Goal: Obtain resource: Download file/media

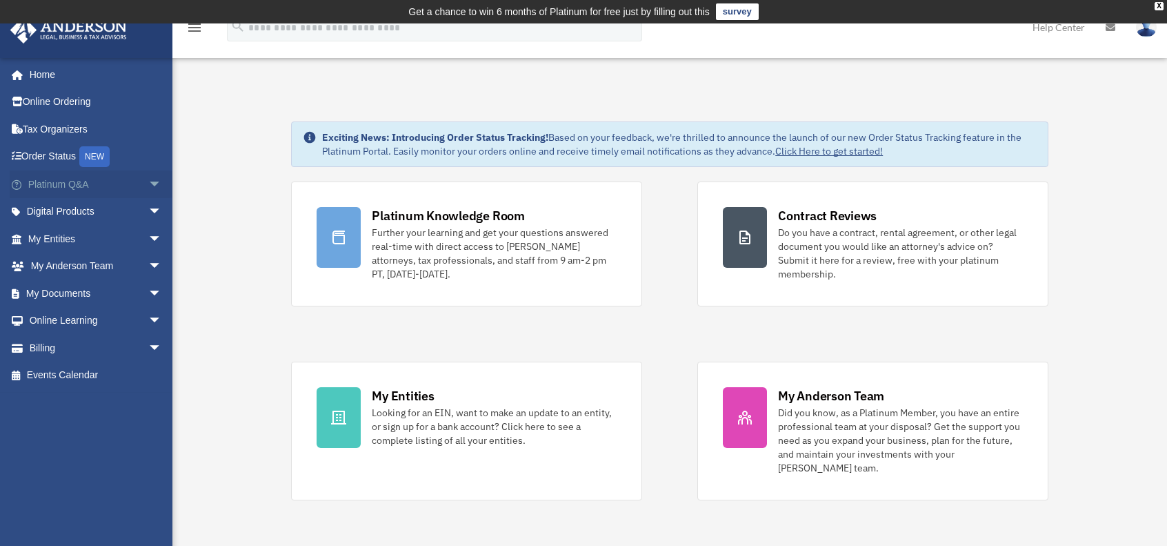
click at [148, 177] on span "arrow_drop_down" at bounding box center [162, 184] width 28 height 28
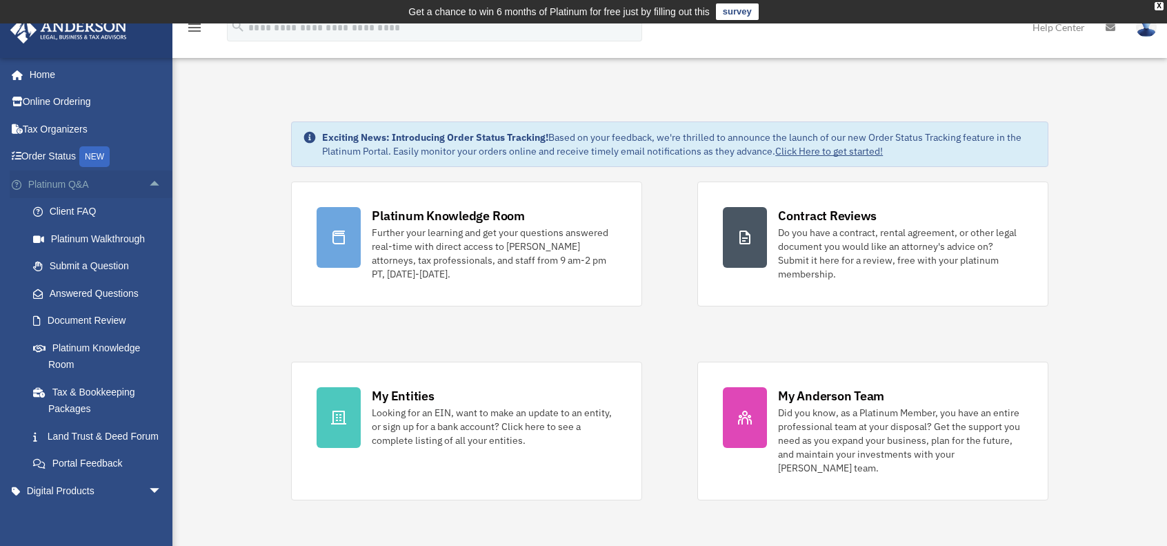
click at [148, 181] on span "arrow_drop_up" at bounding box center [162, 184] width 28 height 28
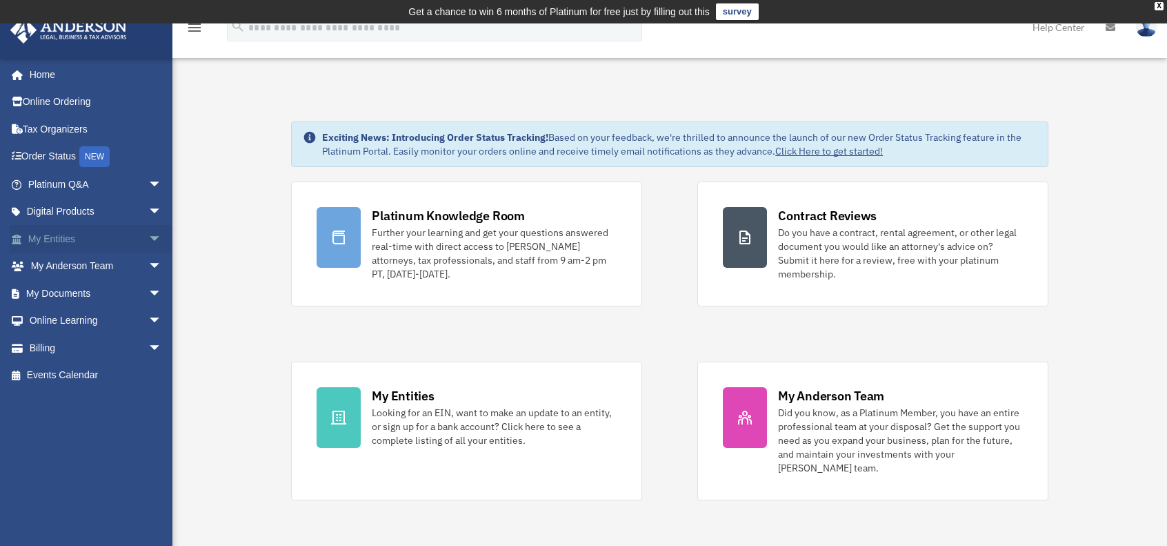
click at [148, 237] on span "arrow_drop_down" at bounding box center [162, 239] width 28 height 28
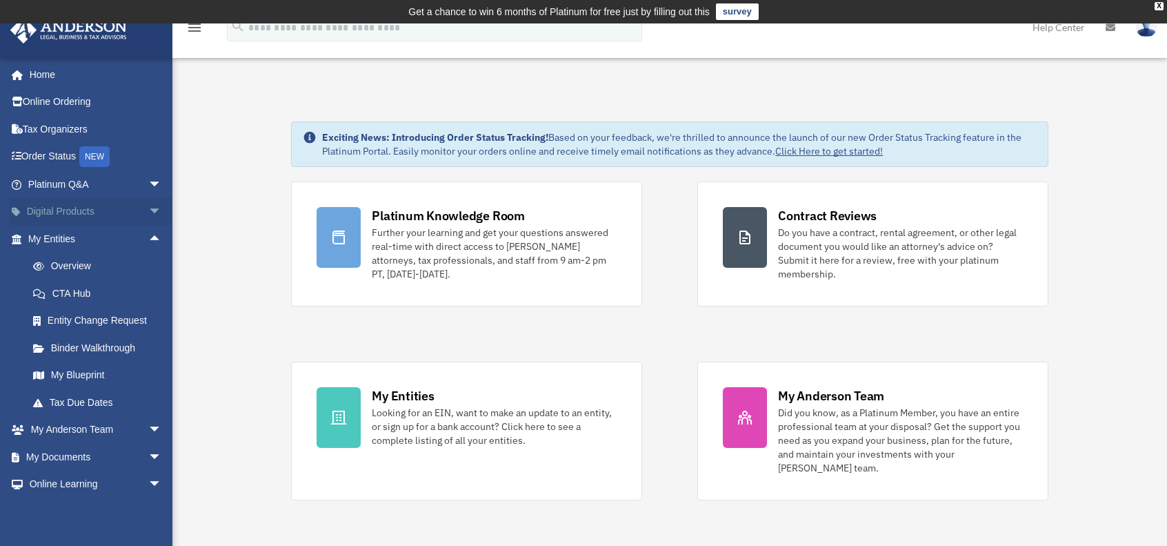
click at [148, 215] on span "arrow_drop_down" at bounding box center [162, 212] width 28 height 28
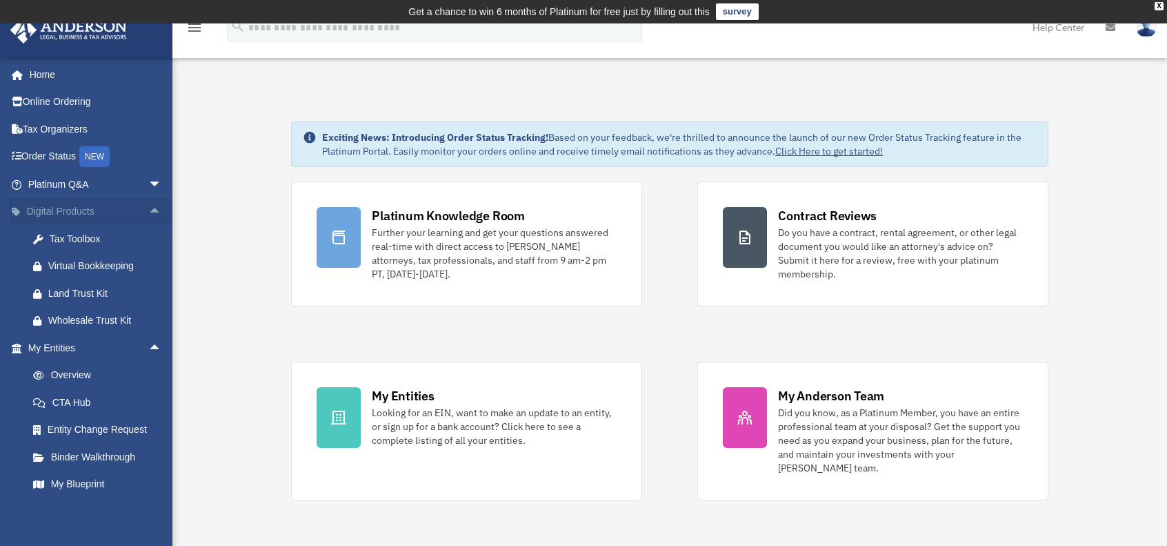
click at [148, 215] on span "arrow_drop_up" at bounding box center [162, 212] width 28 height 28
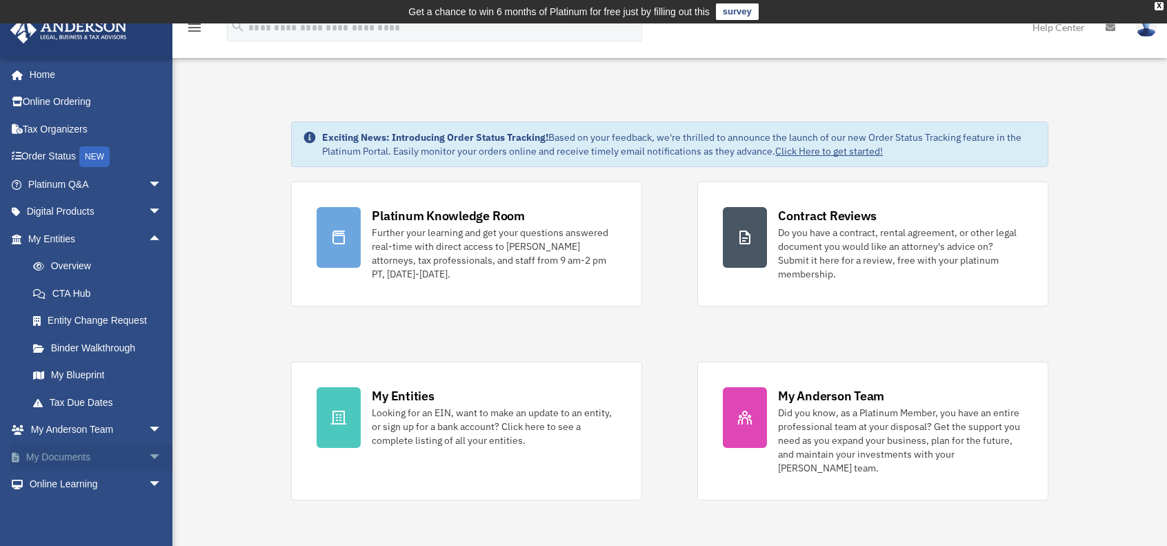
click at [148, 459] on span "arrow_drop_down" at bounding box center [162, 457] width 28 height 28
click at [148, 459] on span "arrow_drop_up" at bounding box center [162, 457] width 28 height 28
click at [81, 260] on link "Overview" at bounding box center [101, 267] width 164 height 28
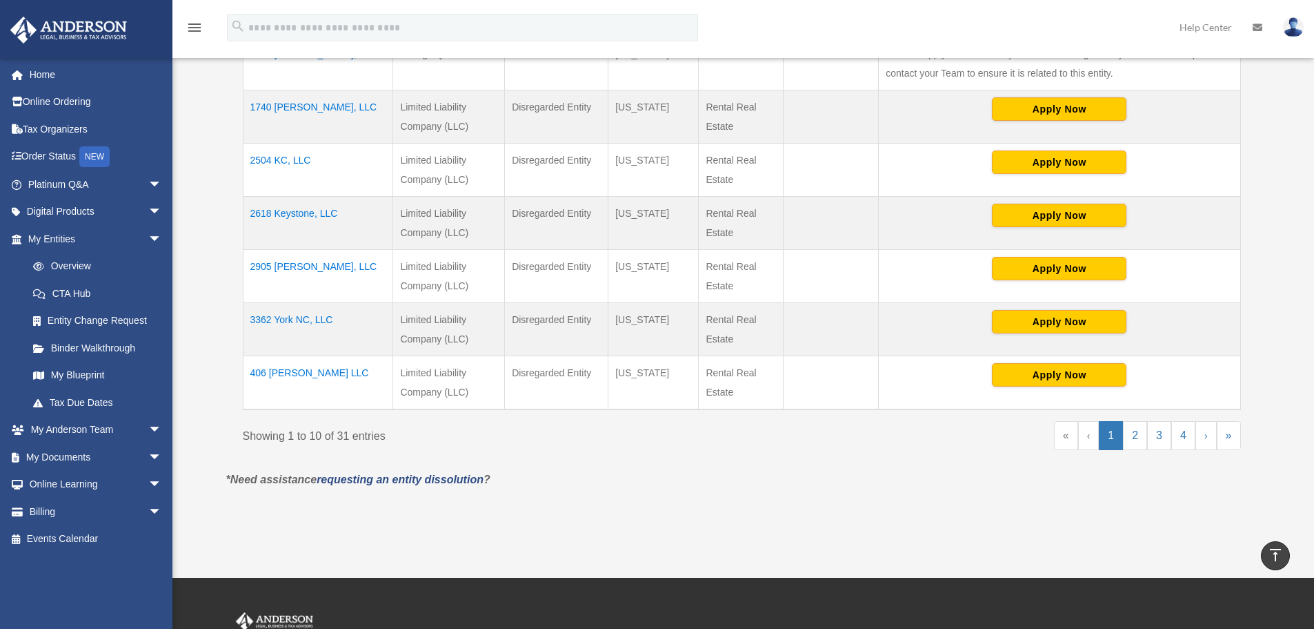
scroll to position [552, 0]
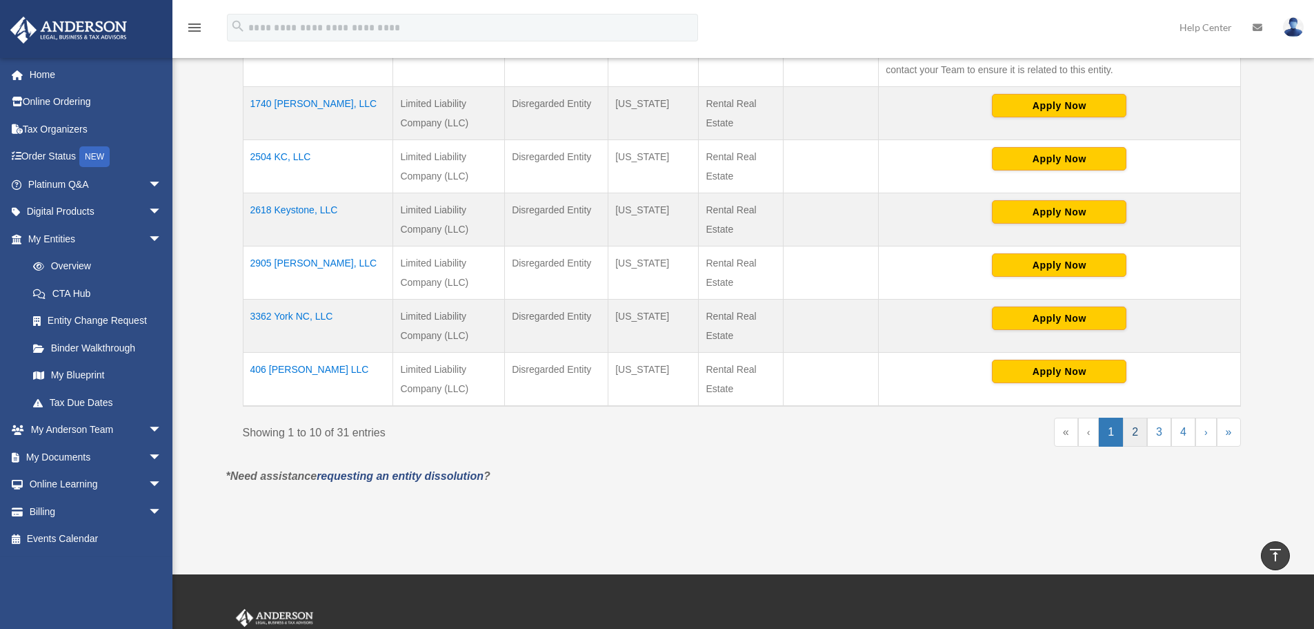
click at [1136, 437] on link "2" at bounding box center [1135, 431] width 24 height 29
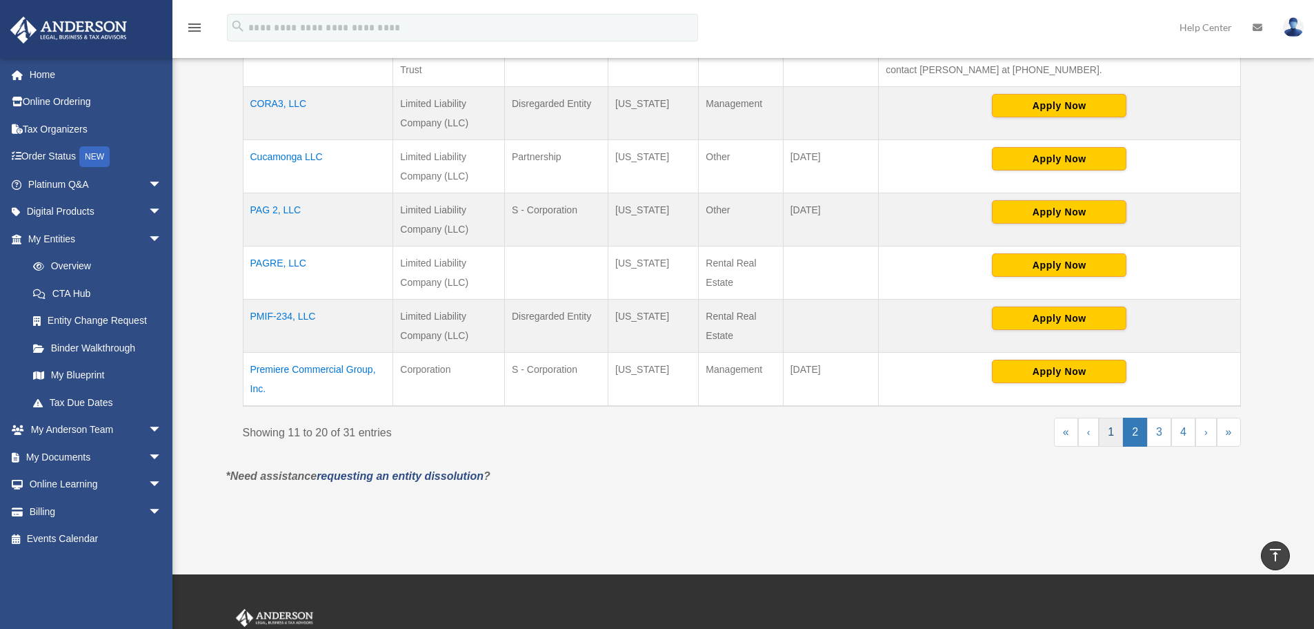
click at [1110, 435] on link "1" at bounding box center [1111, 431] width 24 height 29
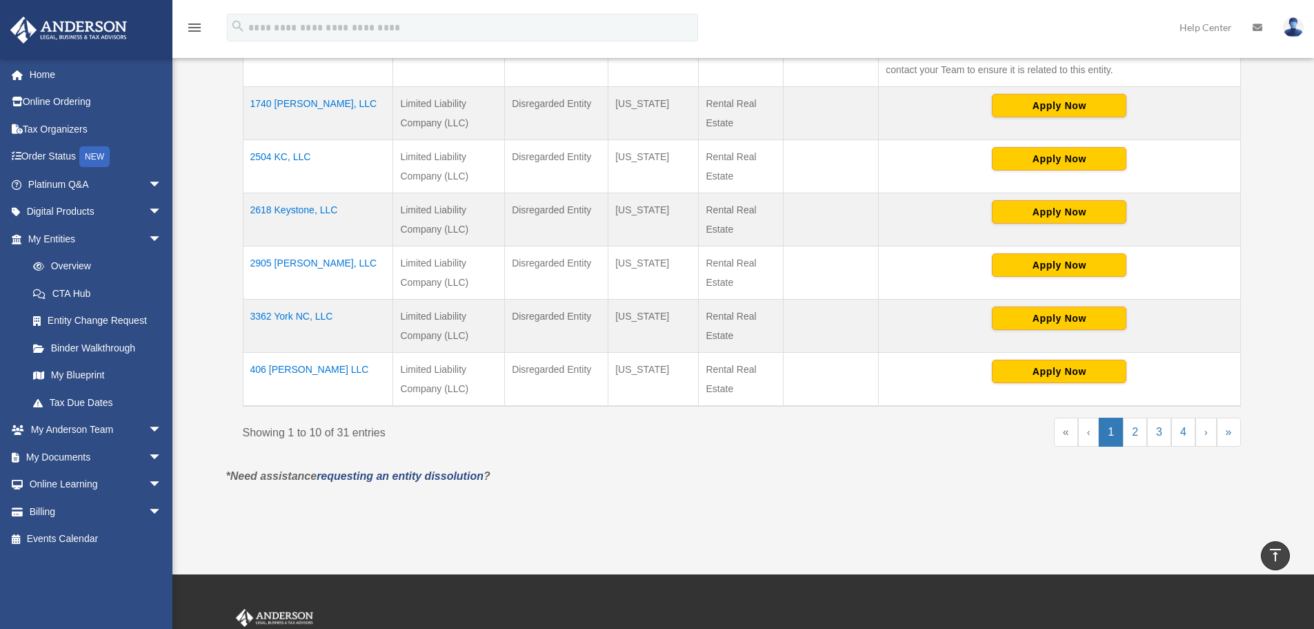
click at [292, 206] on td "2618 Keystone, LLC" at bounding box center [318, 219] width 150 height 53
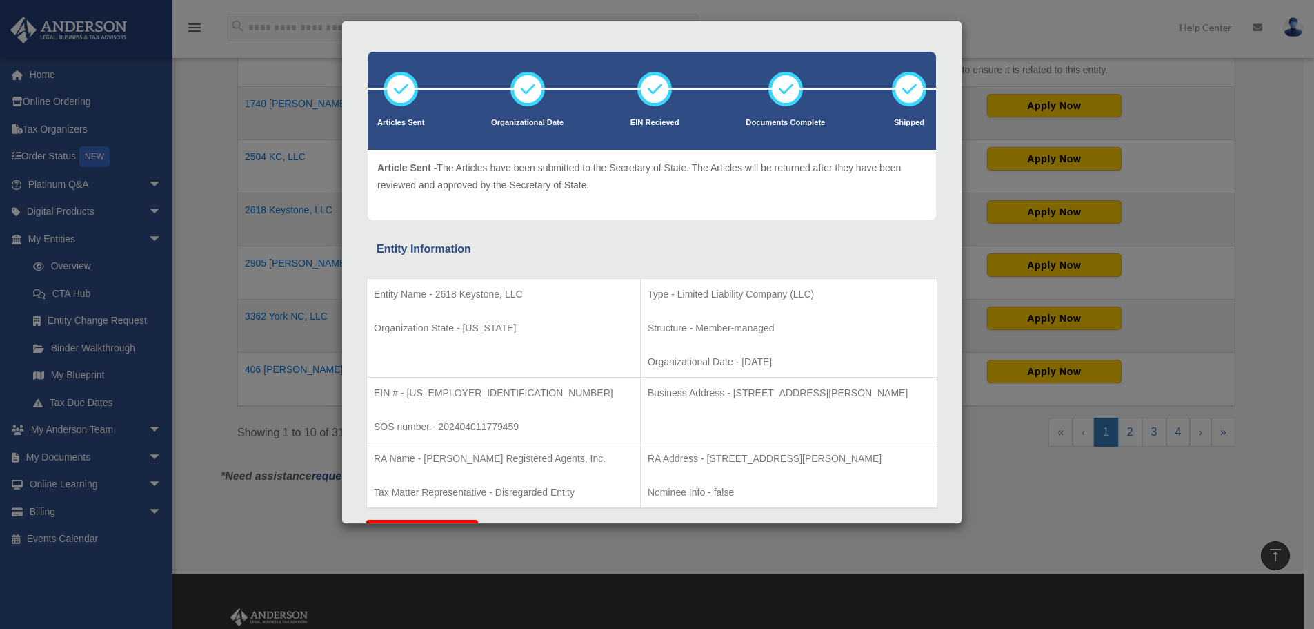
scroll to position [69, 0]
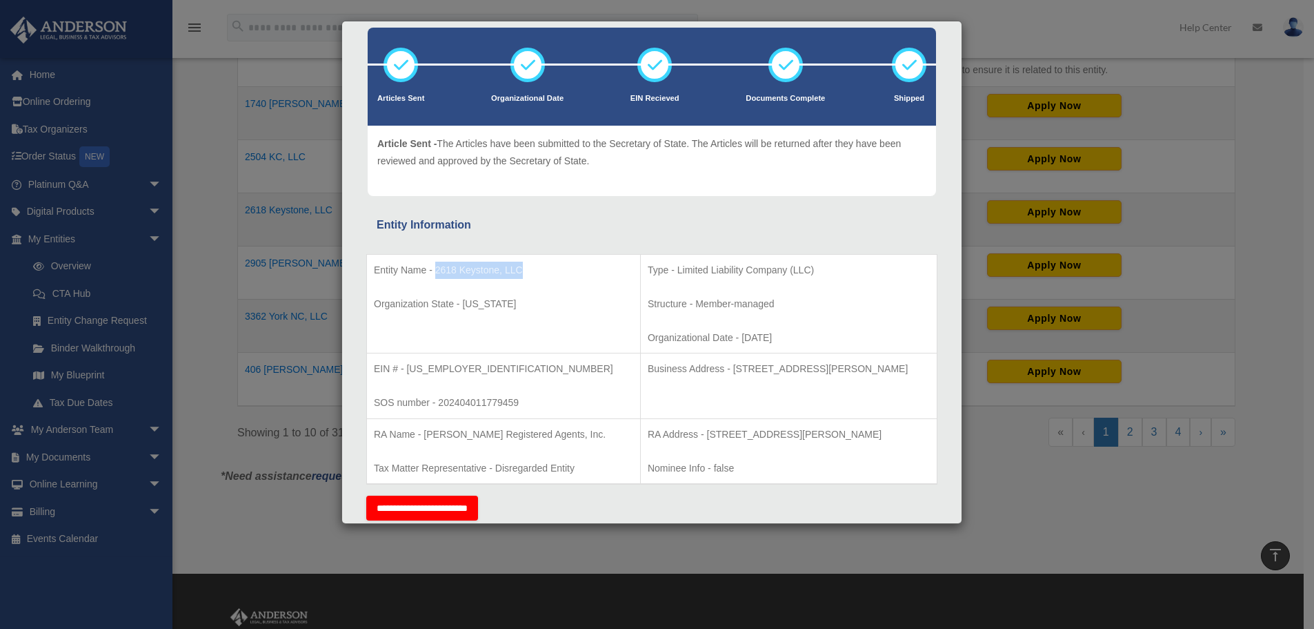
drag, startPoint x: 435, startPoint y: 272, endPoint x: 529, endPoint y: 273, distance: 93.2
click at [529, 273] on p "Entity Name - 2618 Keystone, LLC" at bounding box center [503, 270] width 259 height 17
copy p "2618 Keystone, LLC"
click at [482, 287] on td "Entity Name - 2618 Keystone, LLC Organization State - Indiana" at bounding box center [504, 303] width 274 height 99
drag, startPoint x: 437, startPoint y: 270, endPoint x: 521, endPoint y: 272, distance: 84.2
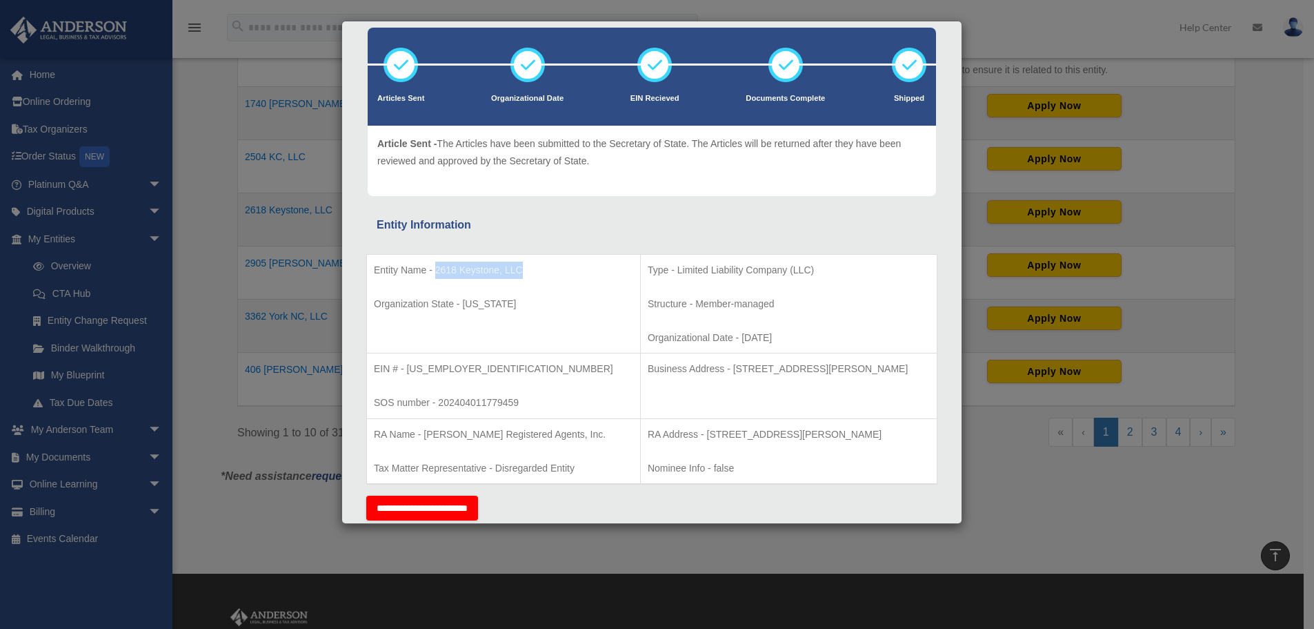
click at [521, 272] on p "Entity Name - 2618 Keystone, LLC" at bounding box center [503, 270] width 259 height 17
copy p "2618 Keystone, LLC"
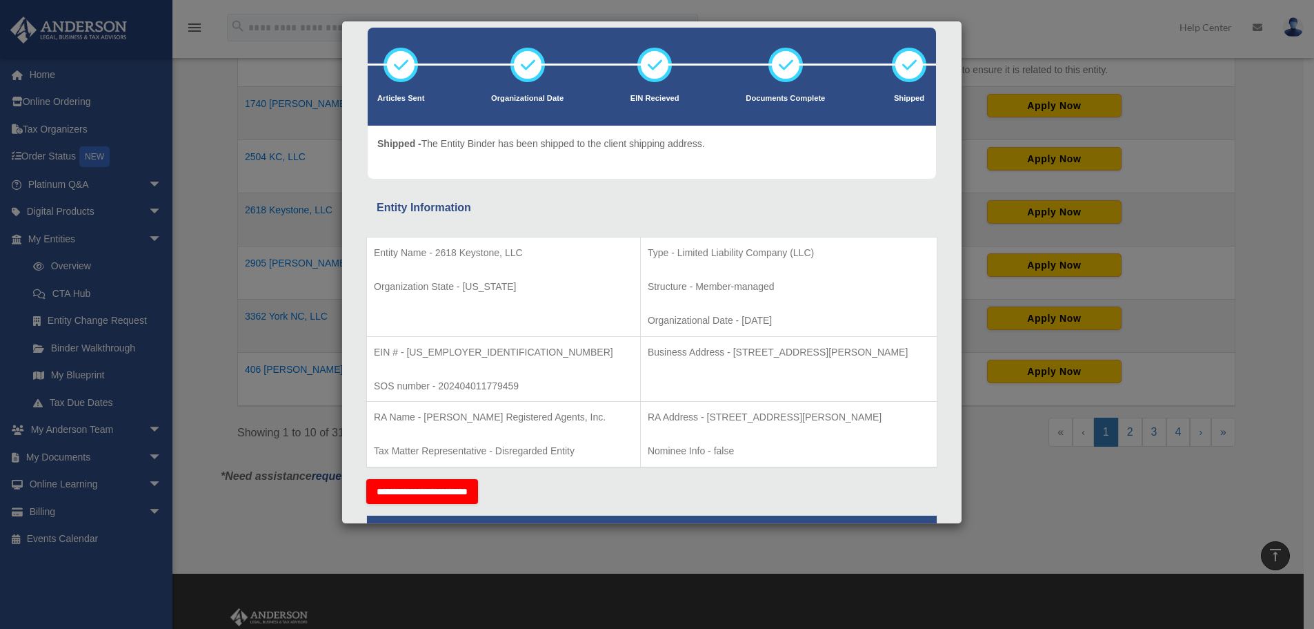
click at [1033, 237] on div "Details × Articles Sent Organizational Date" at bounding box center [657, 314] width 1314 height 629
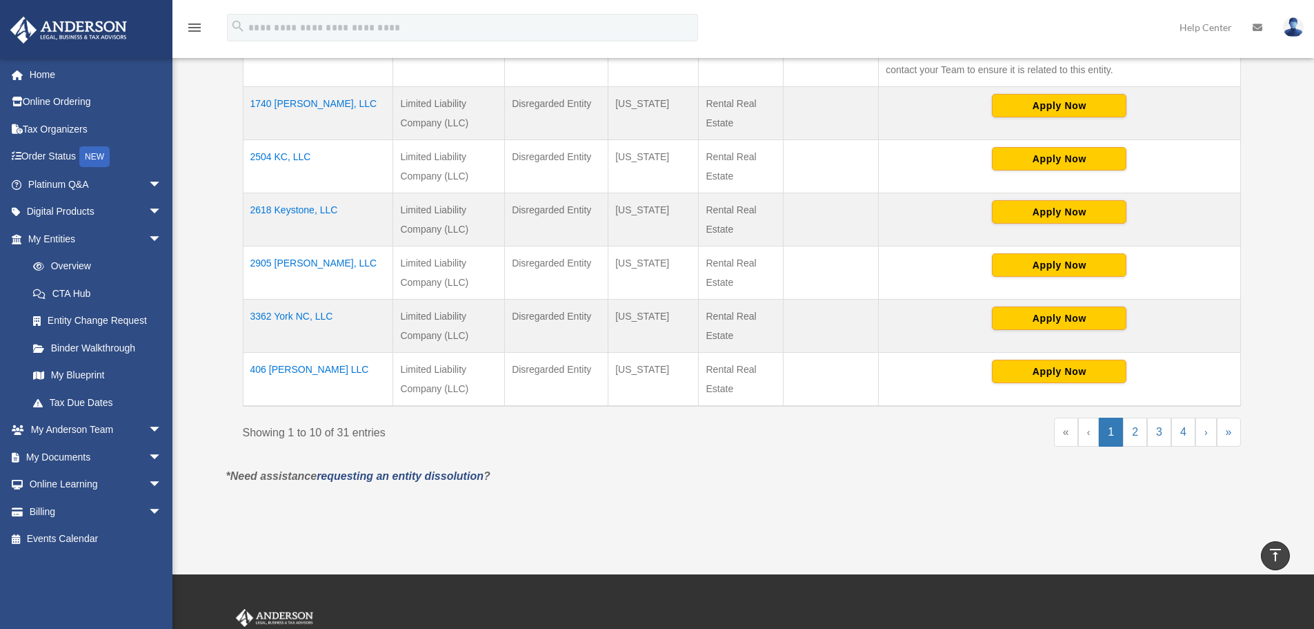
click at [1167, 28] on img at bounding box center [1293, 27] width 21 height 20
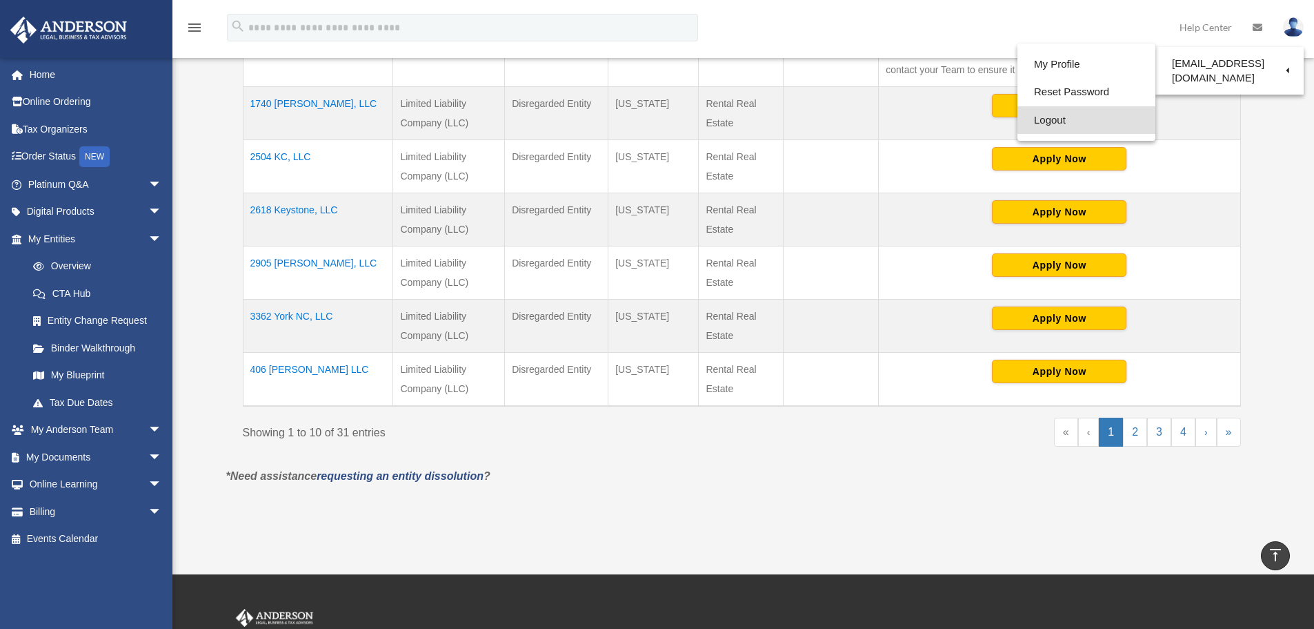
click at [1065, 116] on link "Logout" at bounding box center [1087, 120] width 138 height 28
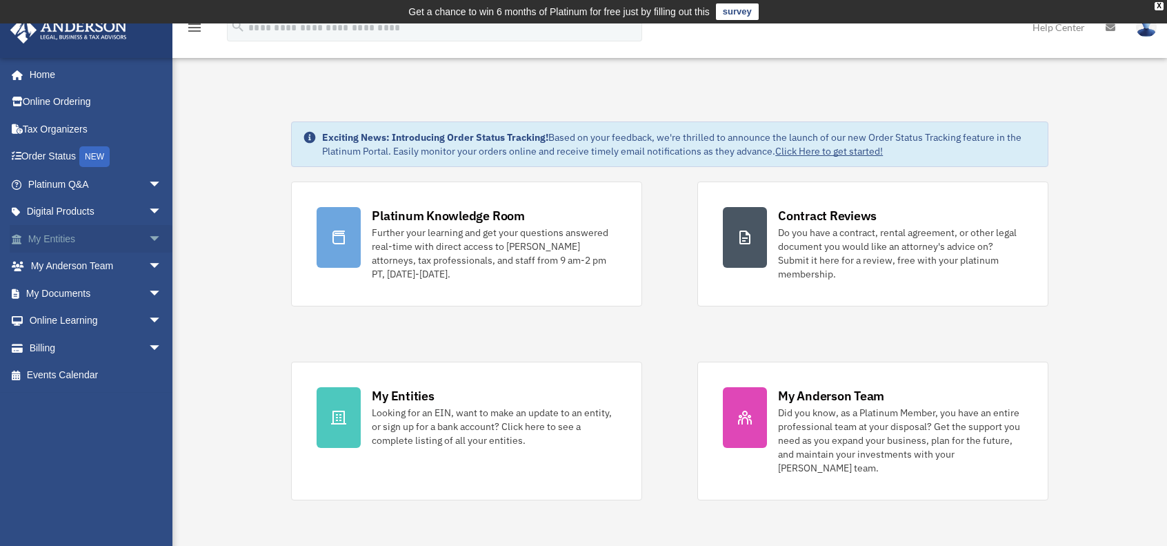
click at [148, 245] on span "arrow_drop_down" at bounding box center [162, 239] width 28 height 28
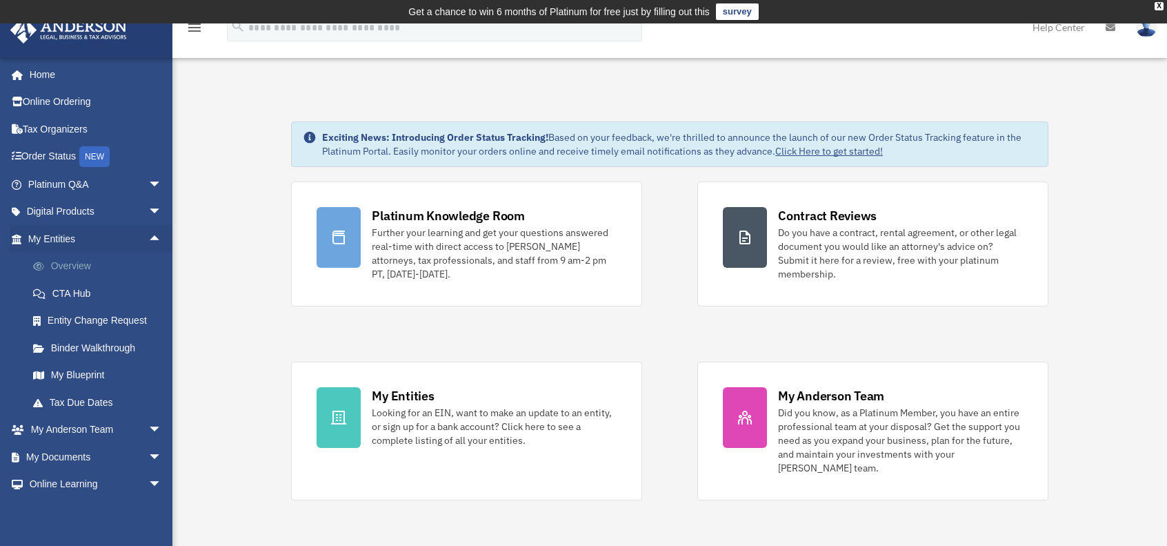
click at [67, 259] on link "Overview" at bounding box center [101, 267] width 164 height 28
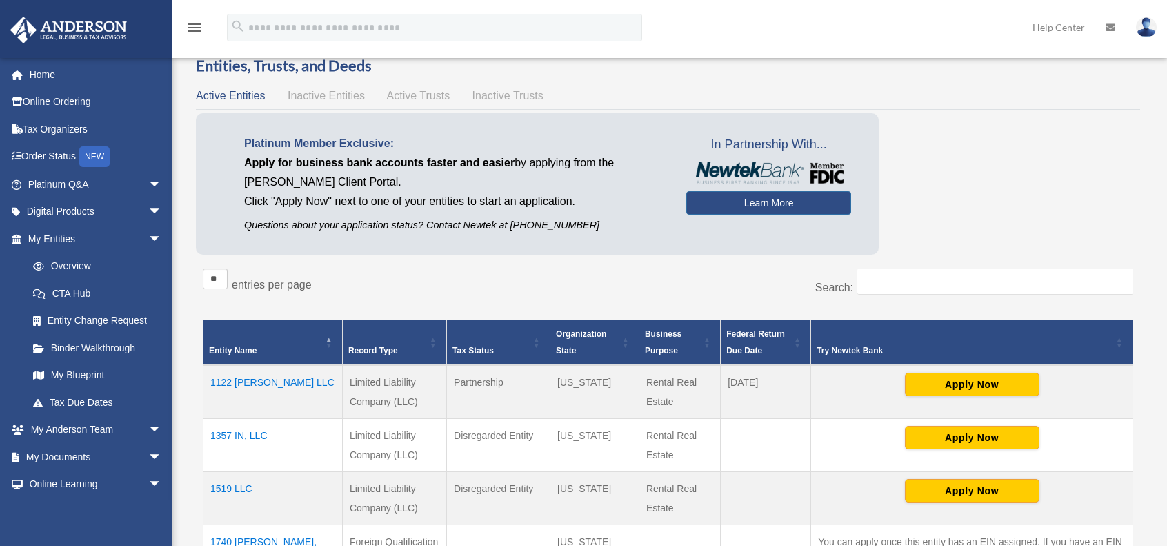
scroll to position [69, 0]
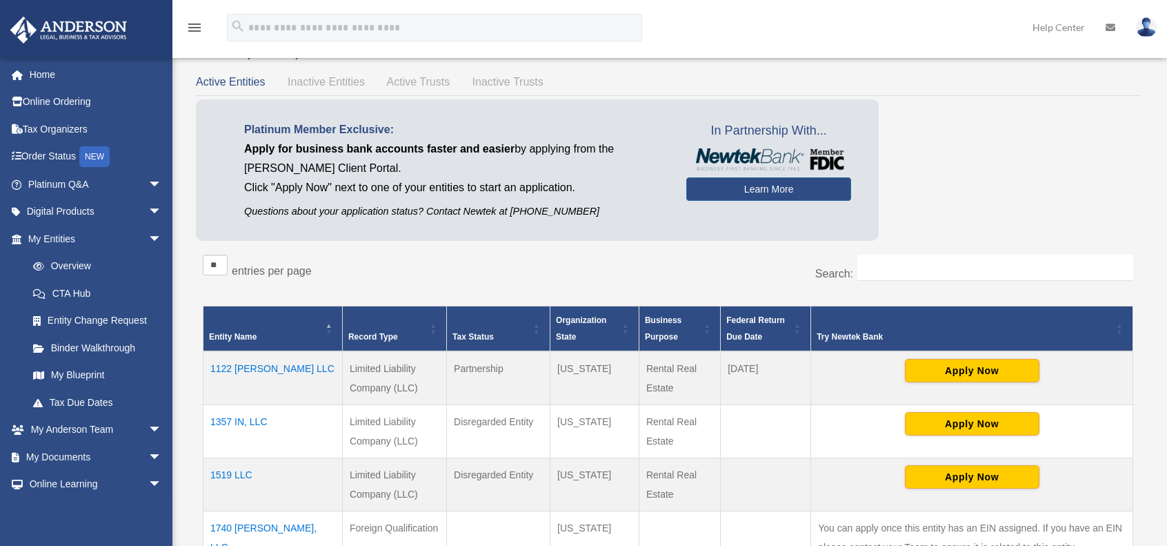
click at [231, 366] on td "1122 [PERSON_NAME] LLC" at bounding box center [273, 378] width 139 height 54
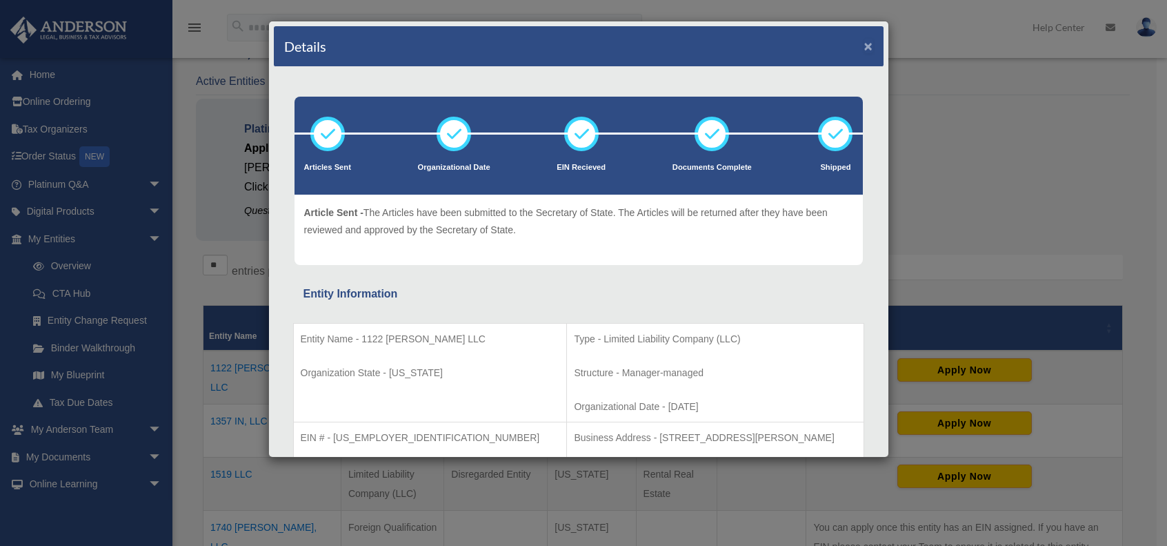
click at [865, 48] on button "×" at bounding box center [869, 46] width 9 height 14
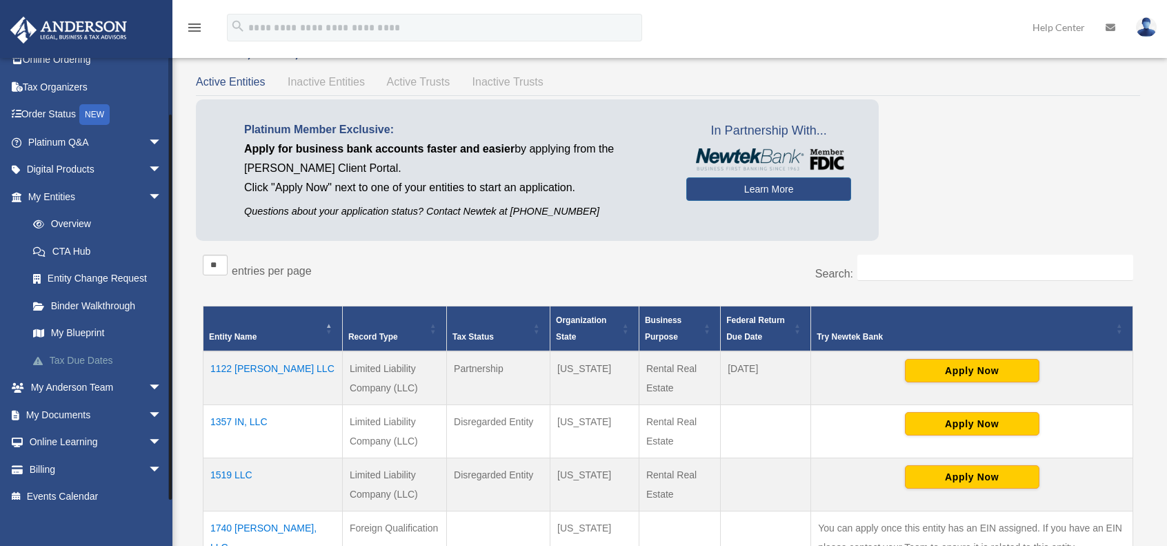
scroll to position [55, 0]
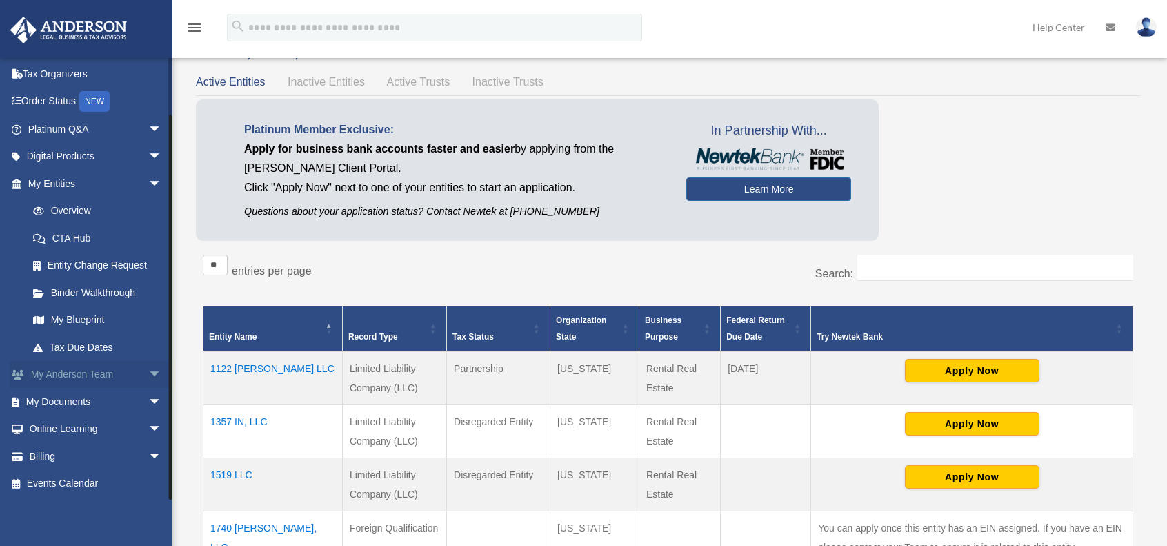
click at [148, 377] on span "arrow_drop_down" at bounding box center [162, 375] width 28 height 28
click at [148, 371] on span "arrow_drop_up" at bounding box center [162, 375] width 28 height 28
click at [148, 405] on span "arrow_drop_down" at bounding box center [162, 402] width 28 height 28
click at [61, 428] on link "Box" at bounding box center [101, 429] width 164 height 28
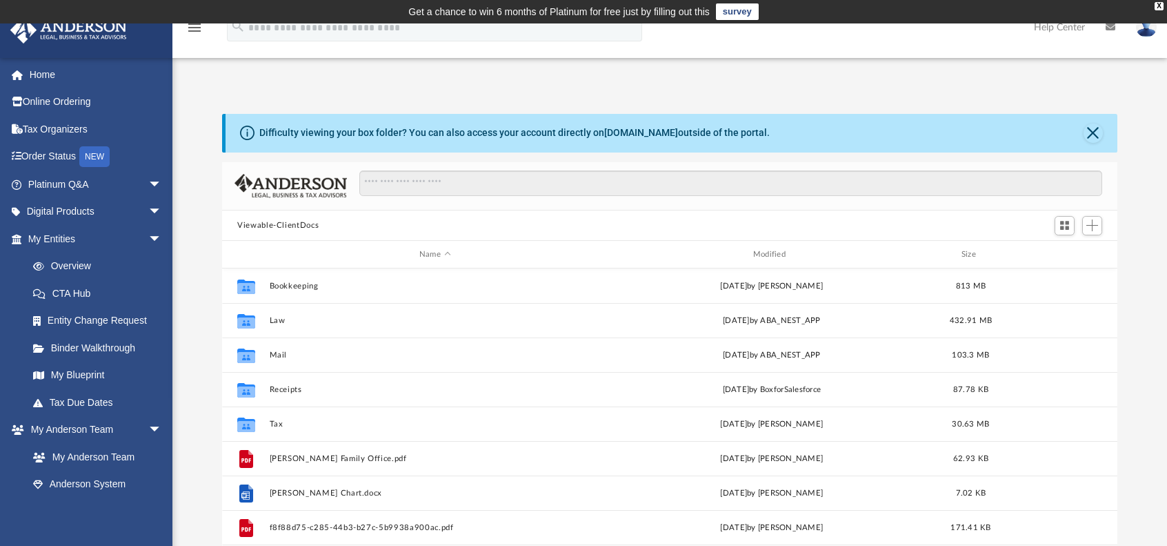
scroll to position [304, 885]
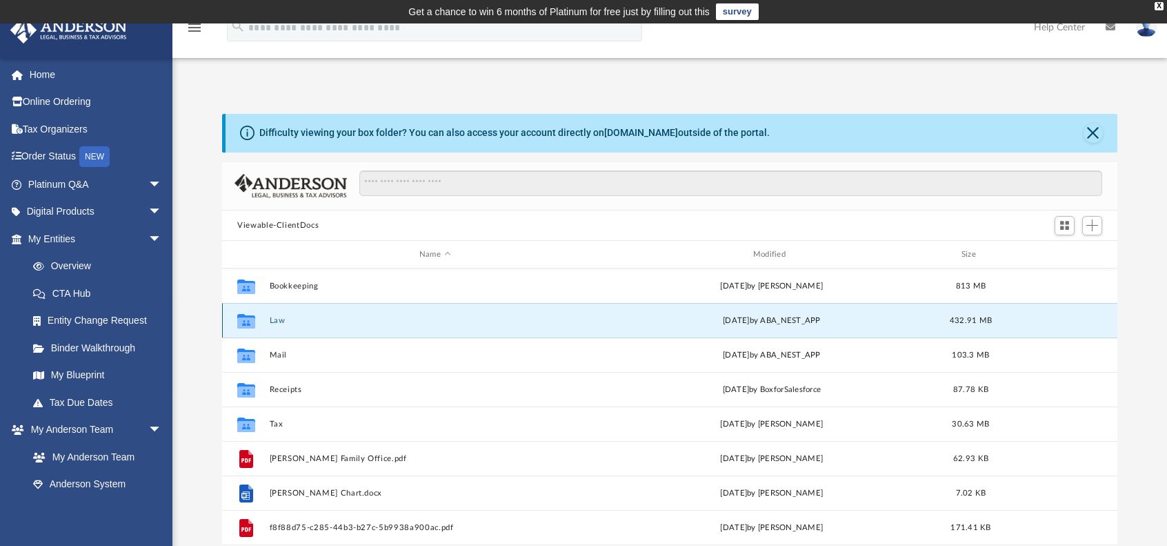
click at [274, 316] on button "Law" at bounding box center [435, 320] width 331 height 9
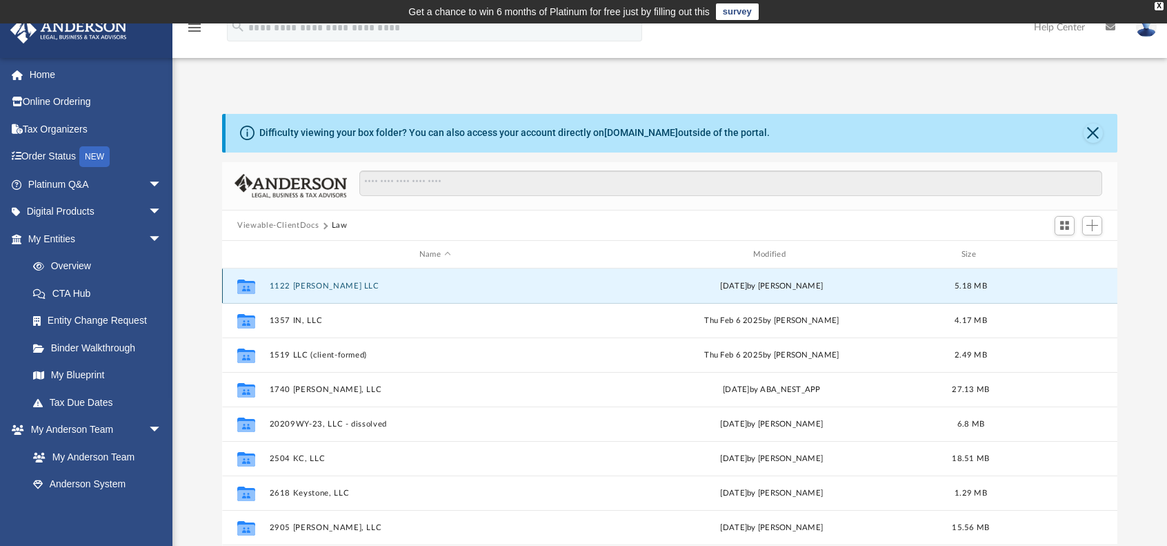
click at [298, 288] on button "1122 [PERSON_NAME] LLC" at bounding box center [435, 286] width 331 height 9
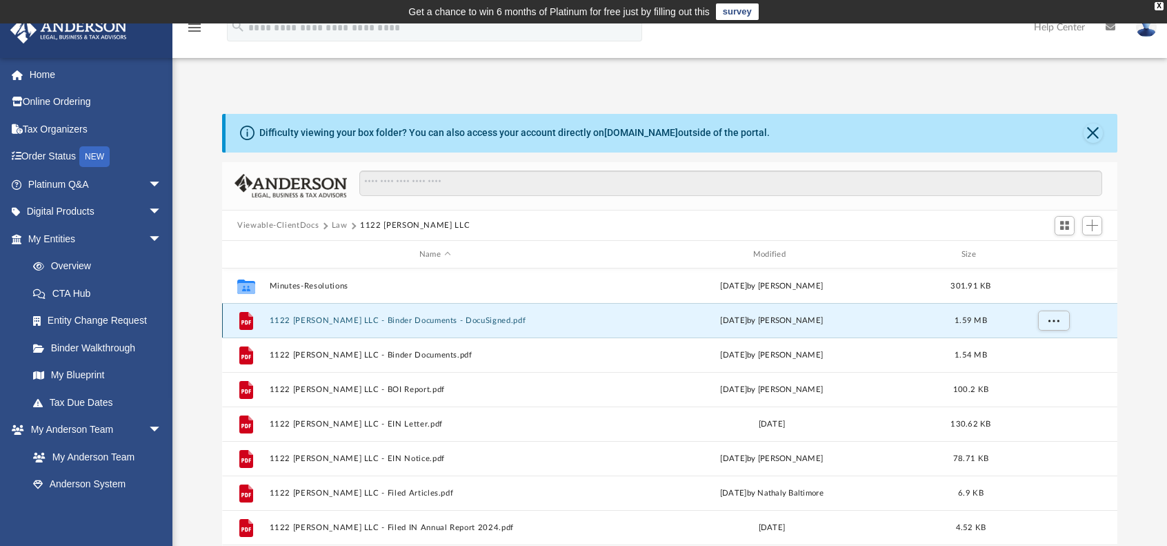
click at [315, 322] on button "1122 [PERSON_NAME] LLC - Binder Documents - DocuSigned.pdf" at bounding box center [435, 320] width 331 height 9
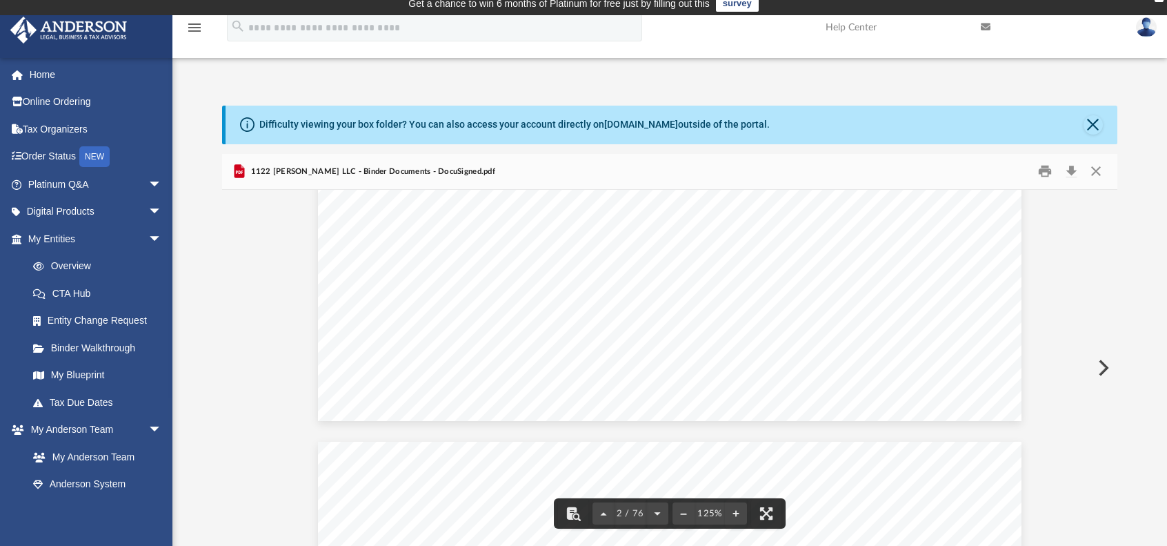
scroll to position [966, 0]
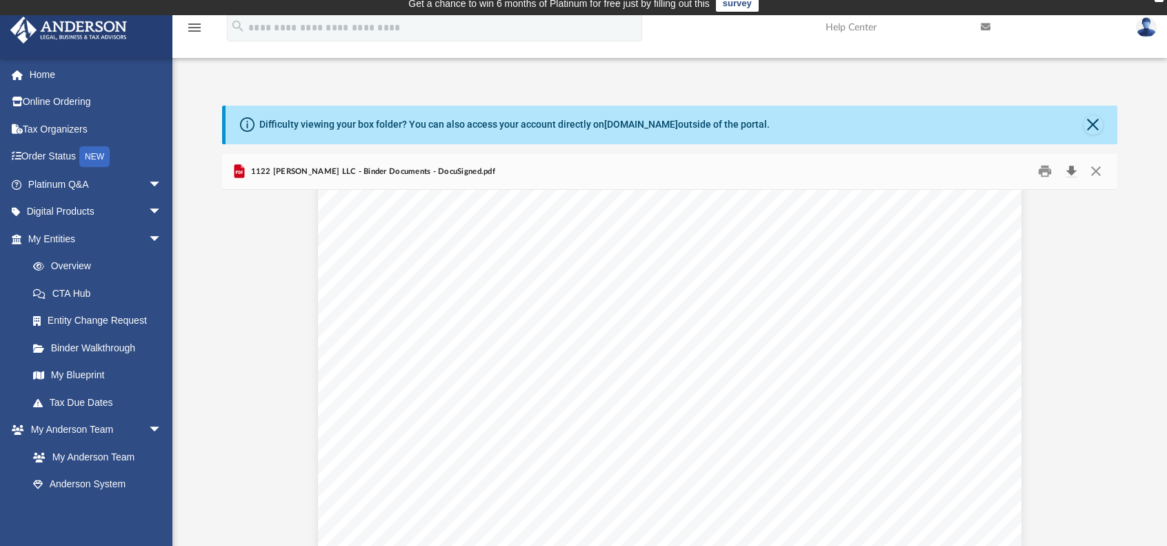
click at [1070, 170] on button "Download" at bounding box center [1071, 171] width 25 height 21
click at [1094, 121] on button "Close" at bounding box center [1093, 124] width 19 height 19
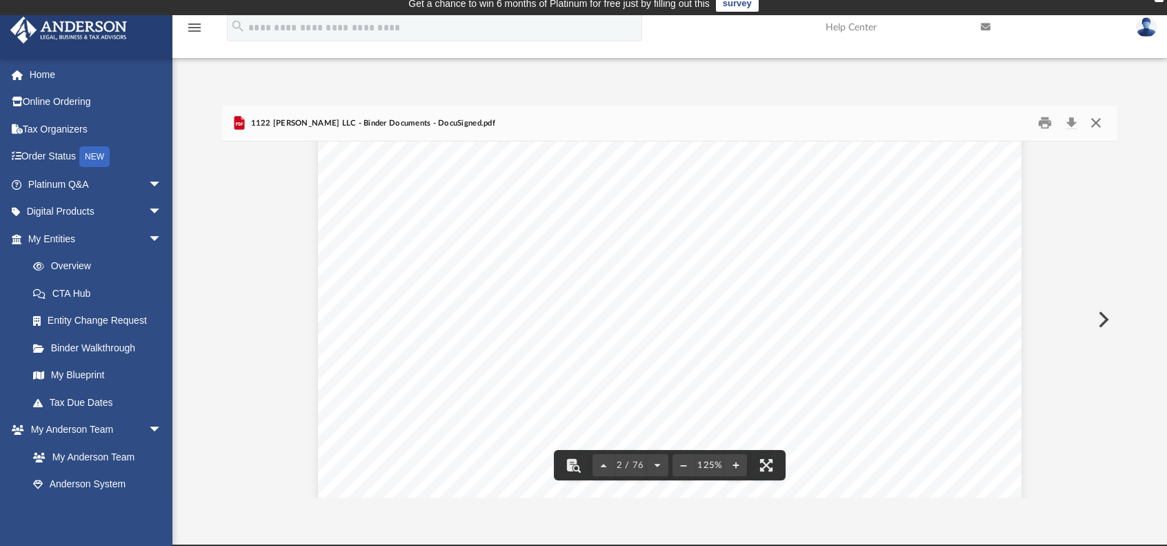
click at [1099, 126] on button "Close" at bounding box center [1096, 122] width 25 height 21
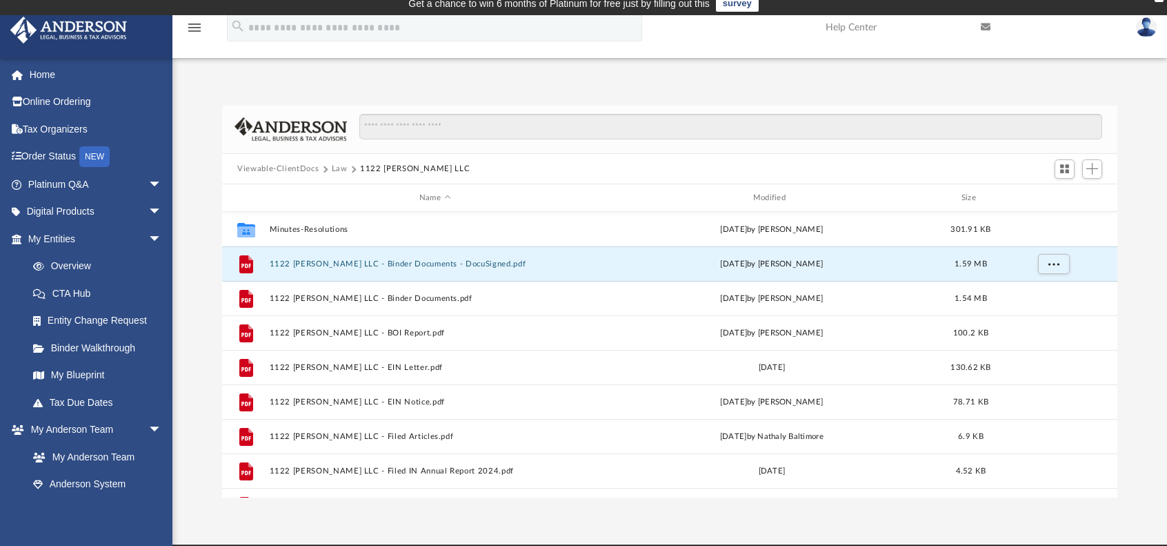
click at [342, 172] on button "Law" at bounding box center [340, 169] width 16 height 12
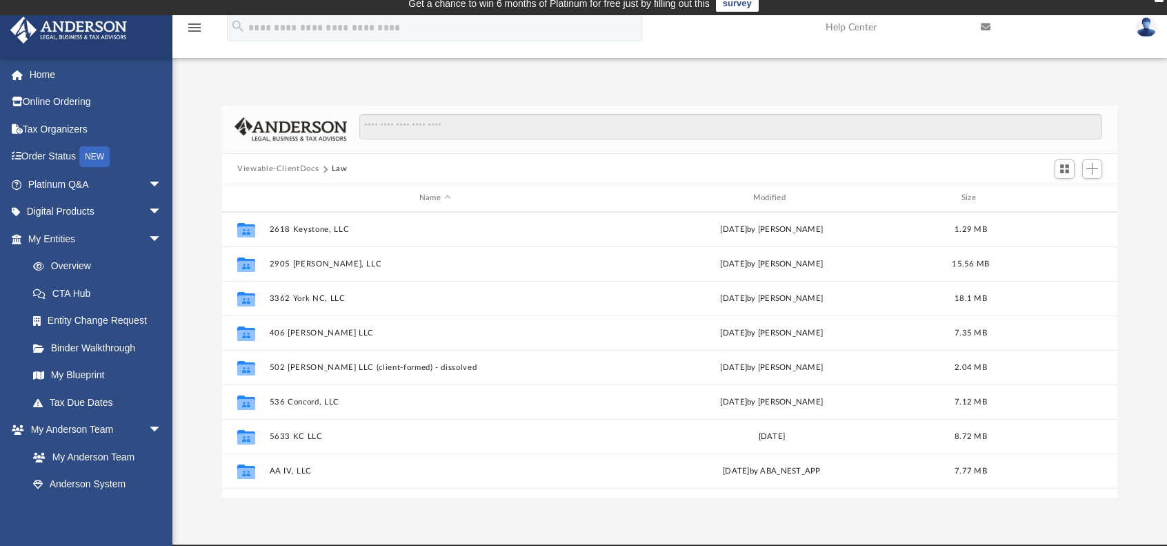
scroll to position [276, 0]
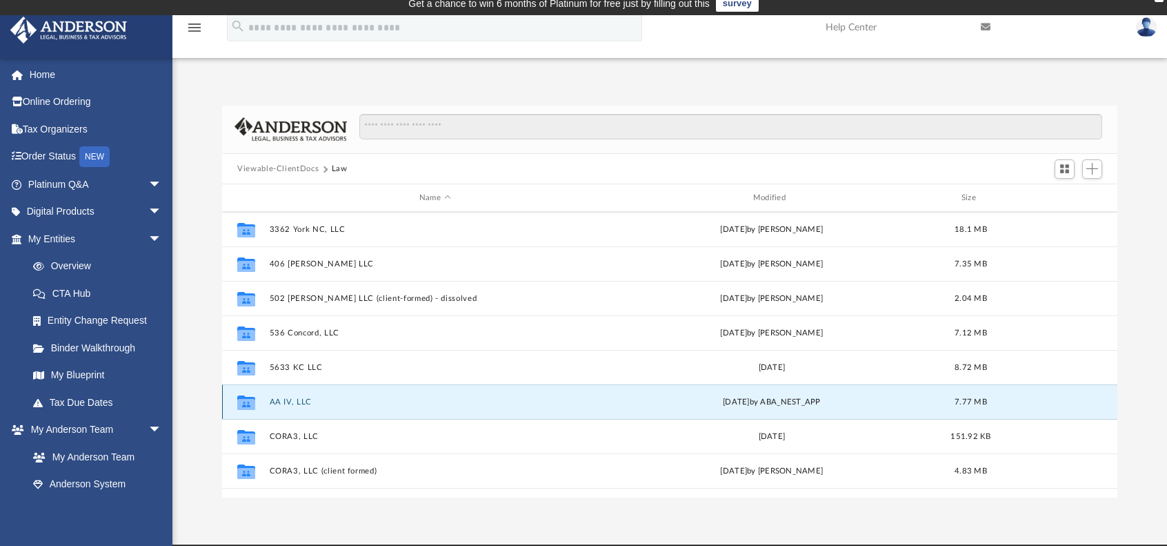
click at [288, 402] on button "AA IV, LLC" at bounding box center [435, 401] width 331 height 9
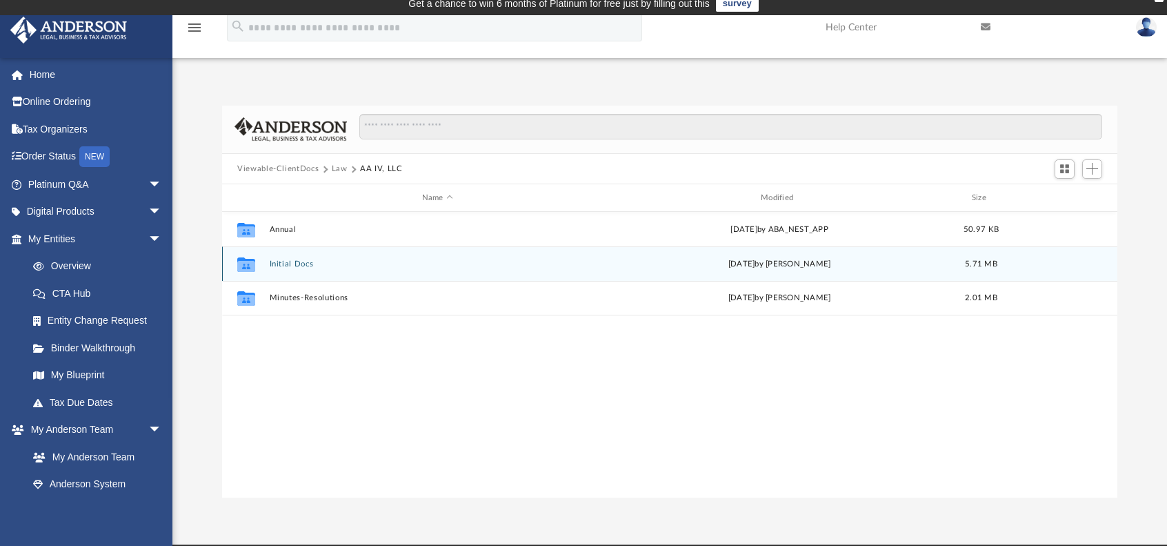
click at [285, 261] on button "Initial Docs" at bounding box center [438, 263] width 336 height 9
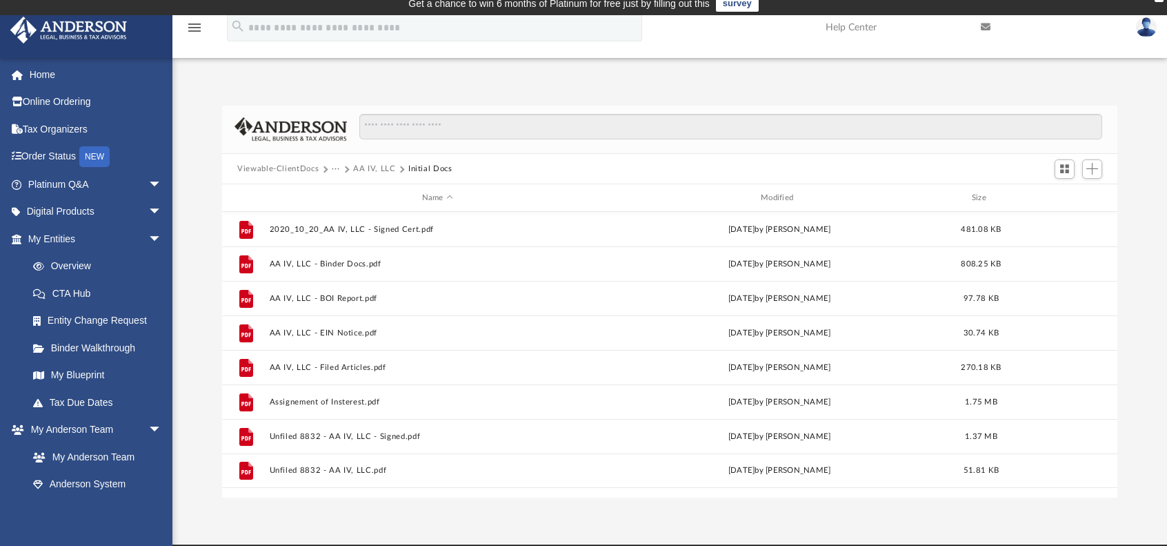
click at [358, 170] on button "AA IV, LLC" at bounding box center [374, 169] width 43 height 12
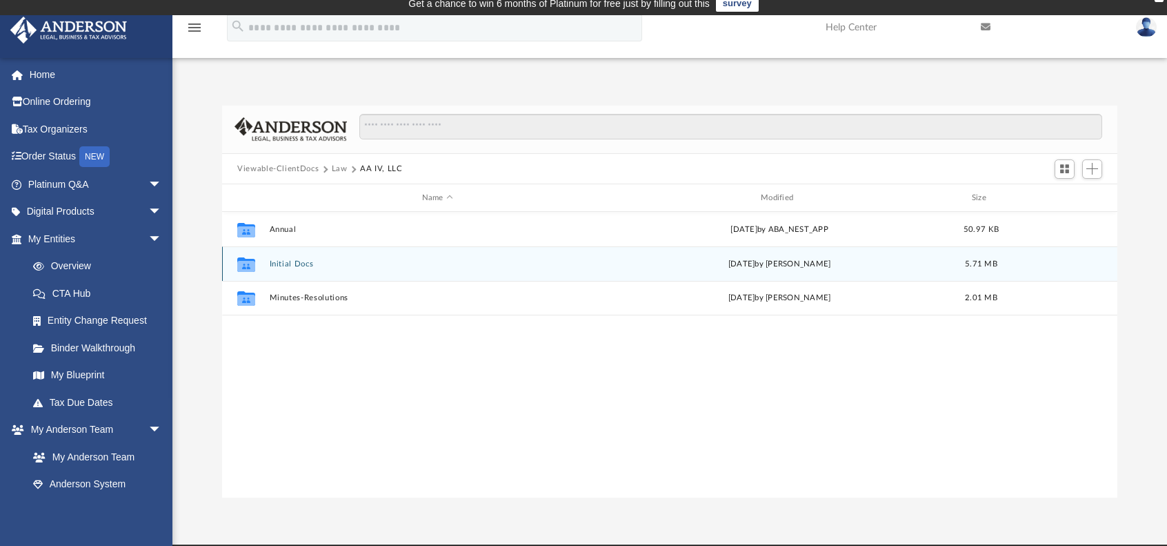
click at [295, 263] on button "Initial Docs" at bounding box center [438, 263] width 336 height 9
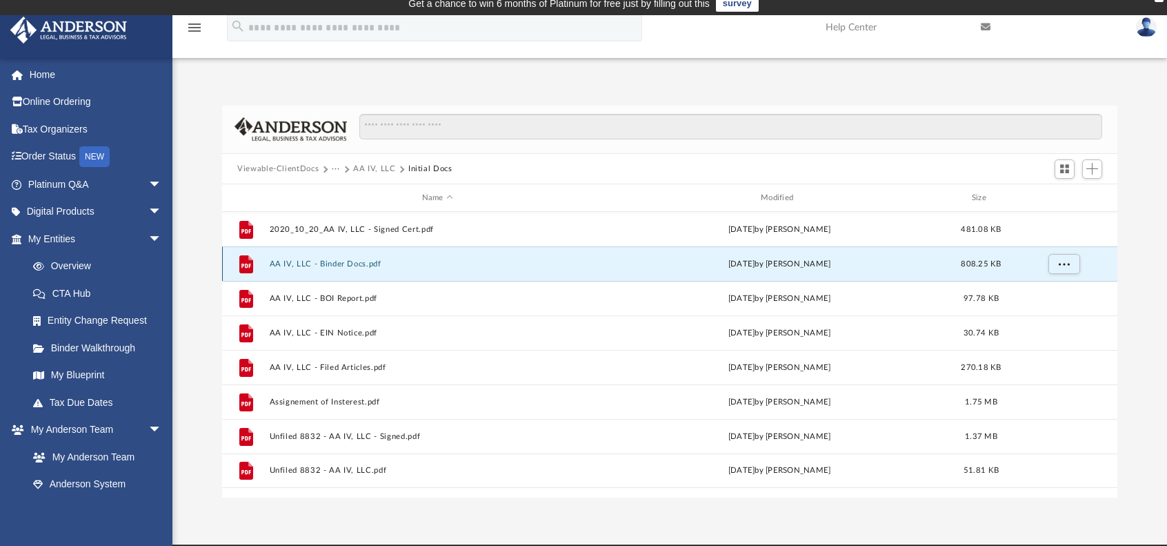
click at [295, 263] on button "AA IV, LLC - Binder Docs.pdf" at bounding box center [438, 263] width 336 height 9
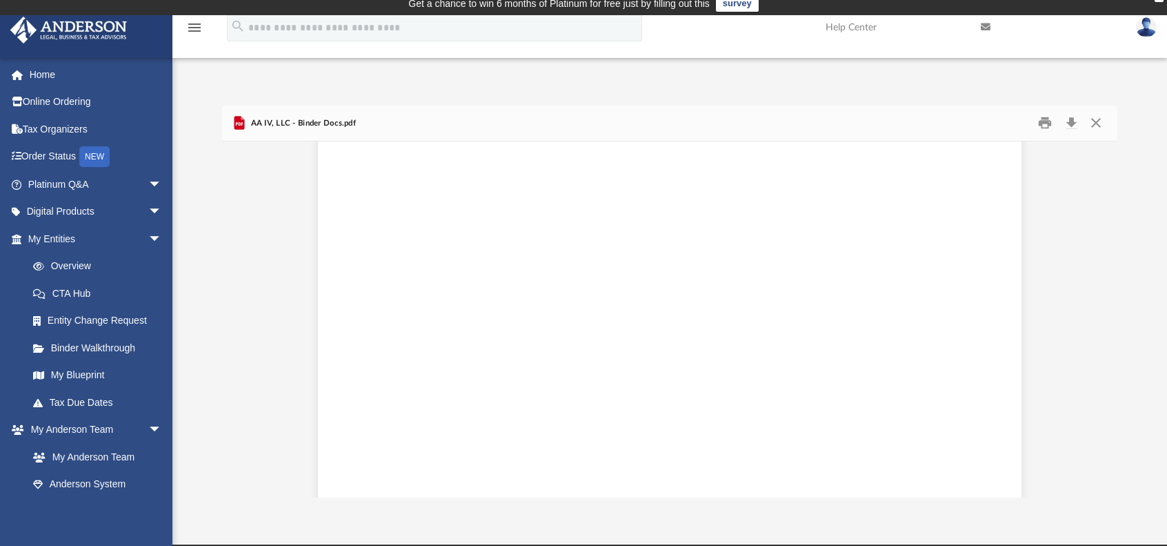
scroll to position [49547, 0]
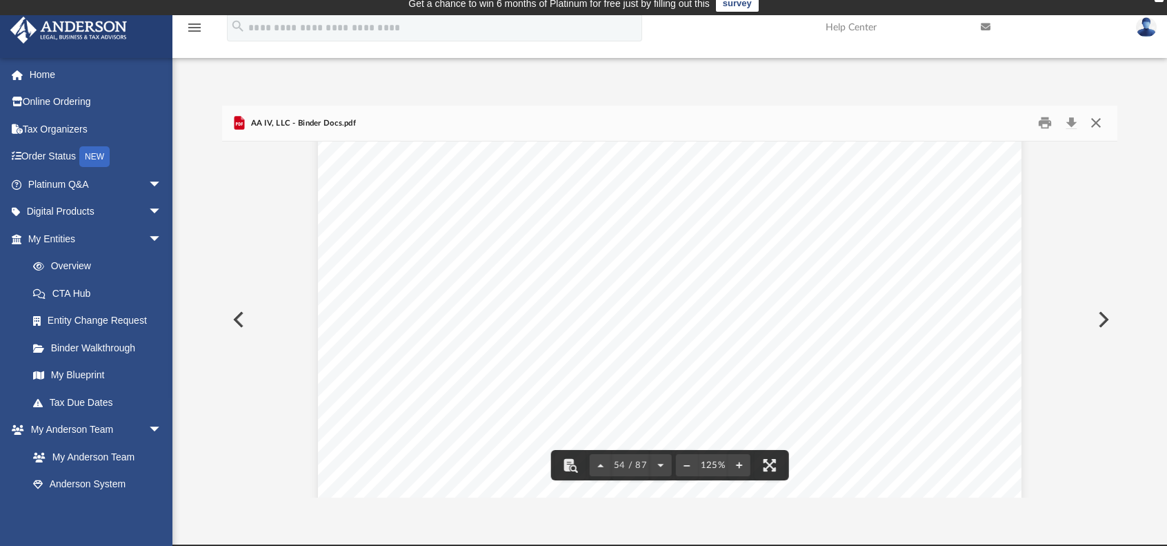
click at [1098, 124] on button "Close" at bounding box center [1096, 122] width 25 height 21
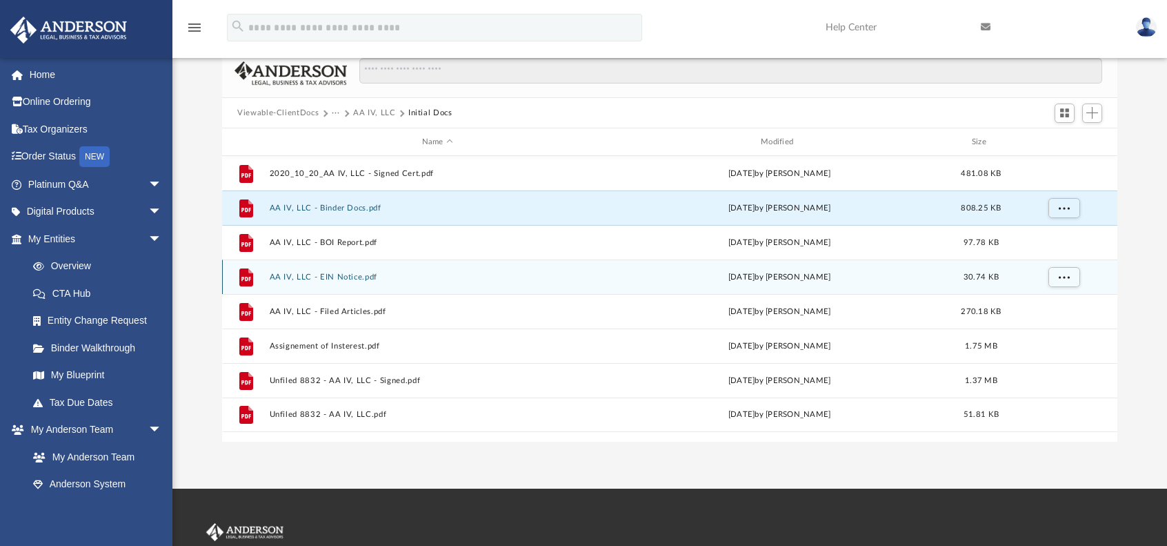
scroll to position [77, 0]
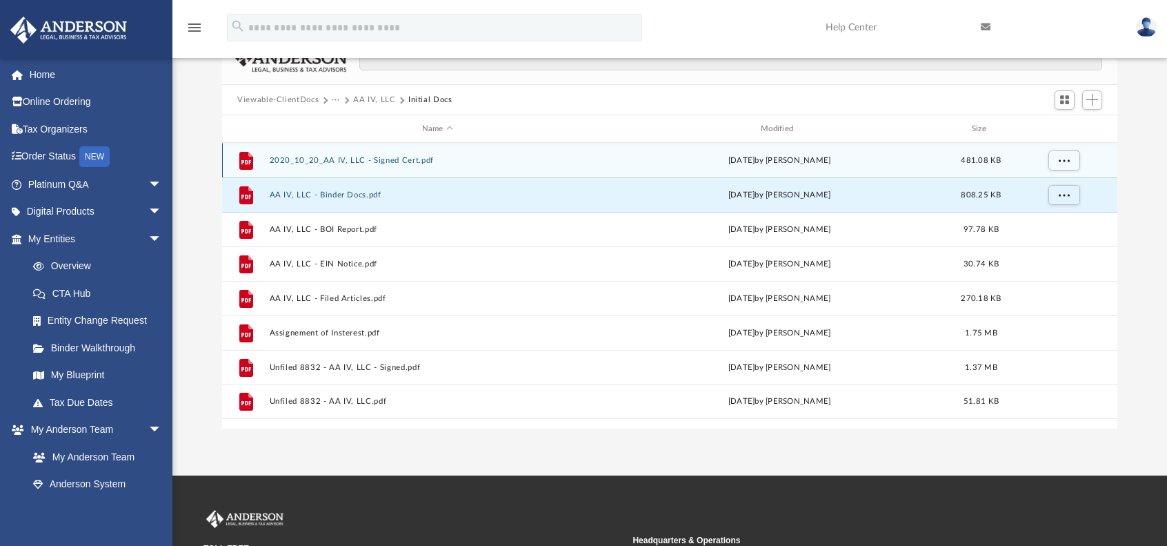
click at [344, 158] on button "2020_10_20_AA IV, LLC - Signed Cert.pdf" at bounding box center [438, 160] width 336 height 9
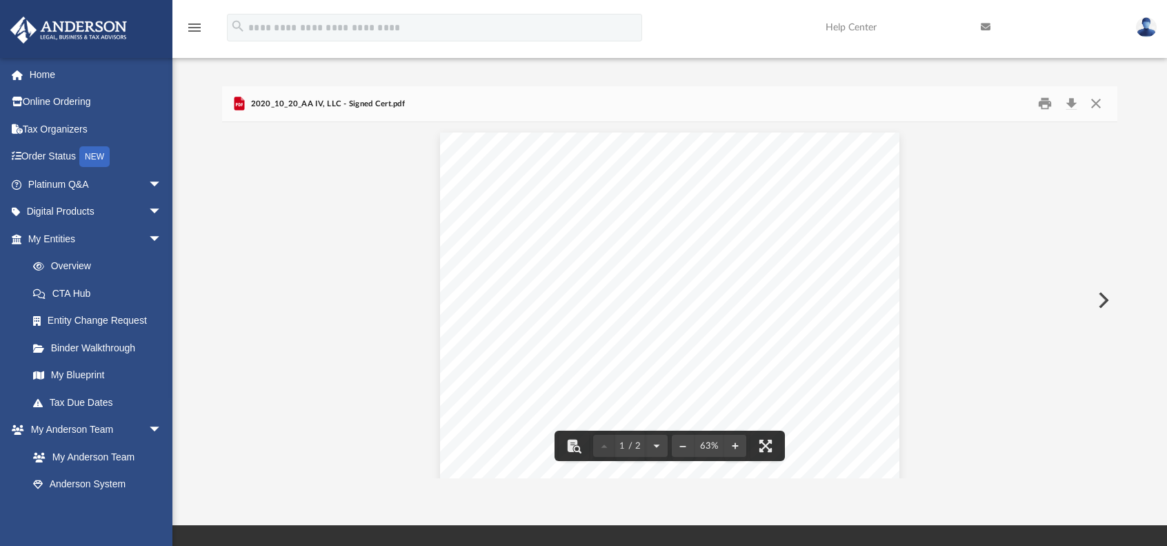
scroll to position [8, 0]
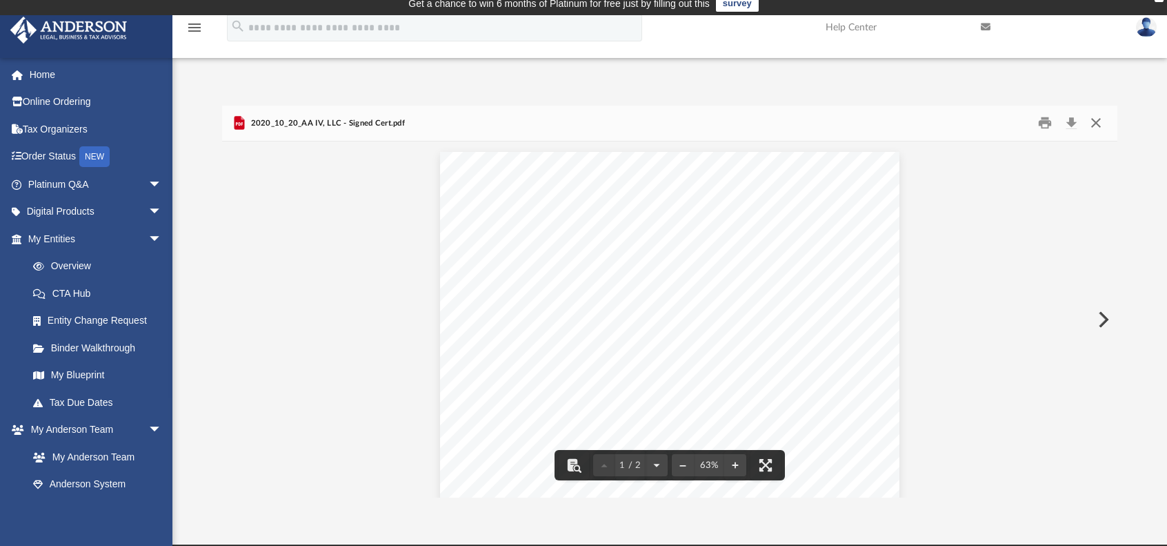
click at [1101, 119] on button "Close" at bounding box center [1096, 122] width 25 height 21
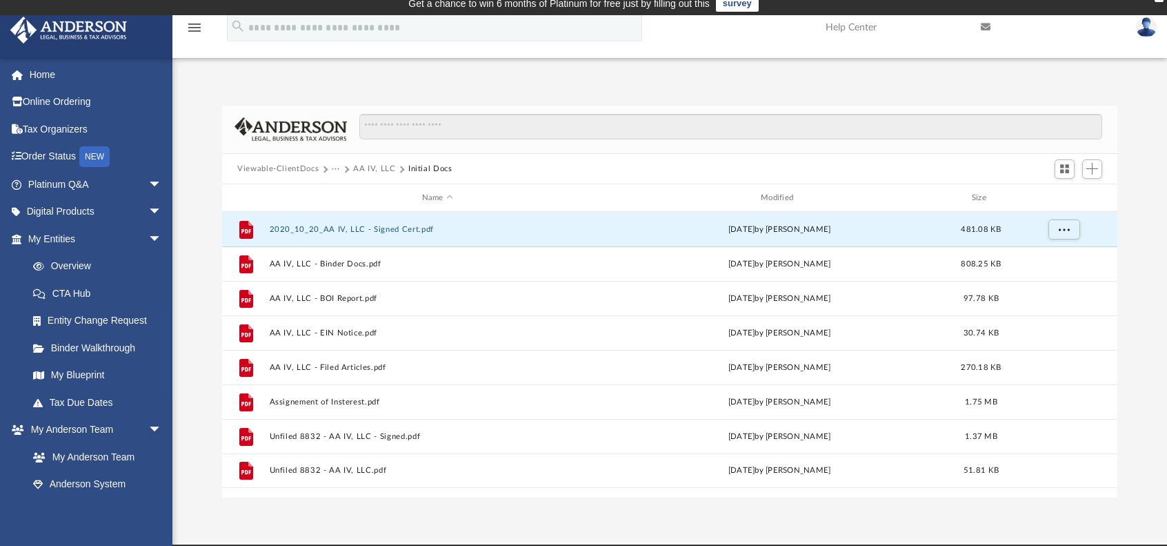
click at [373, 168] on button "AA IV, LLC" at bounding box center [374, 169] width 43 height 12
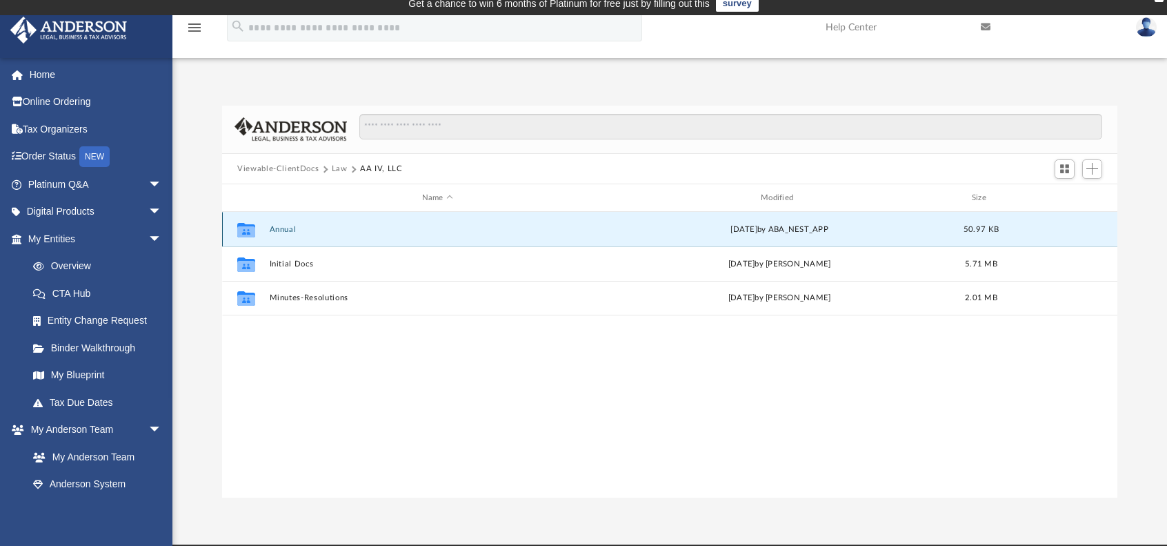
click at [279, 226] on button "Annual" at bounding box center [438, 229] width 336 height 9
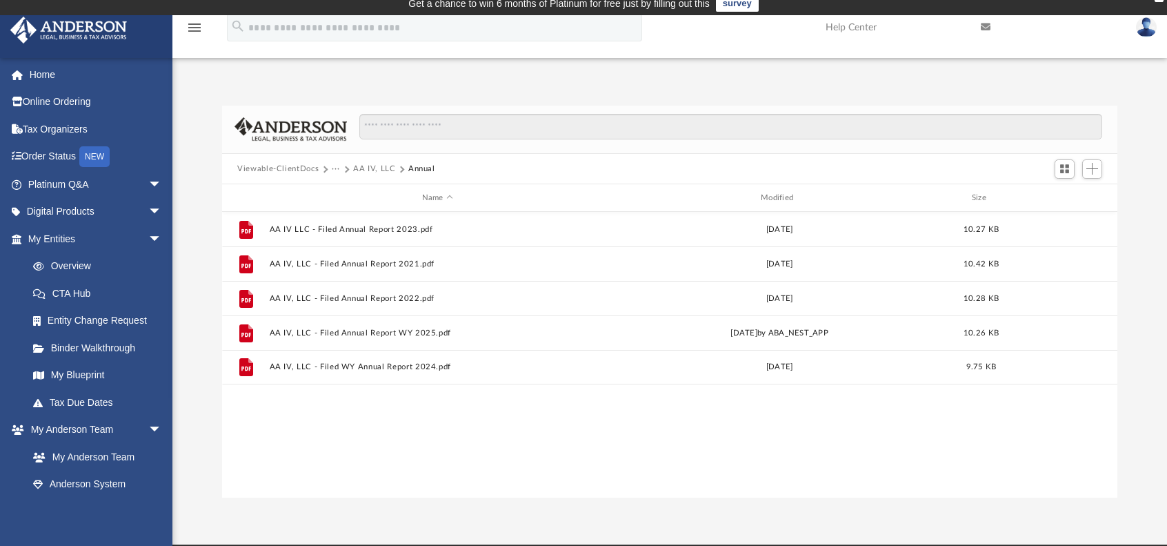
click at [373, 169] on button "AA IV, LLC" at bounding box center [374, 169] width 43 height 12
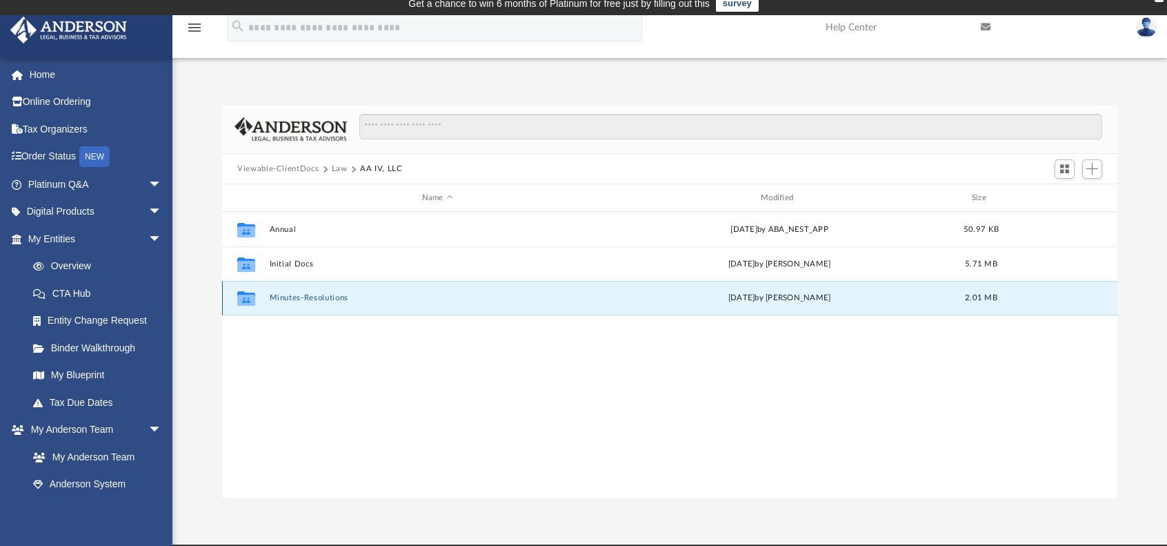
click at [328, 298] on button "Minutes-Resolutions" at bounding box center [438, 298] width 336 height 9
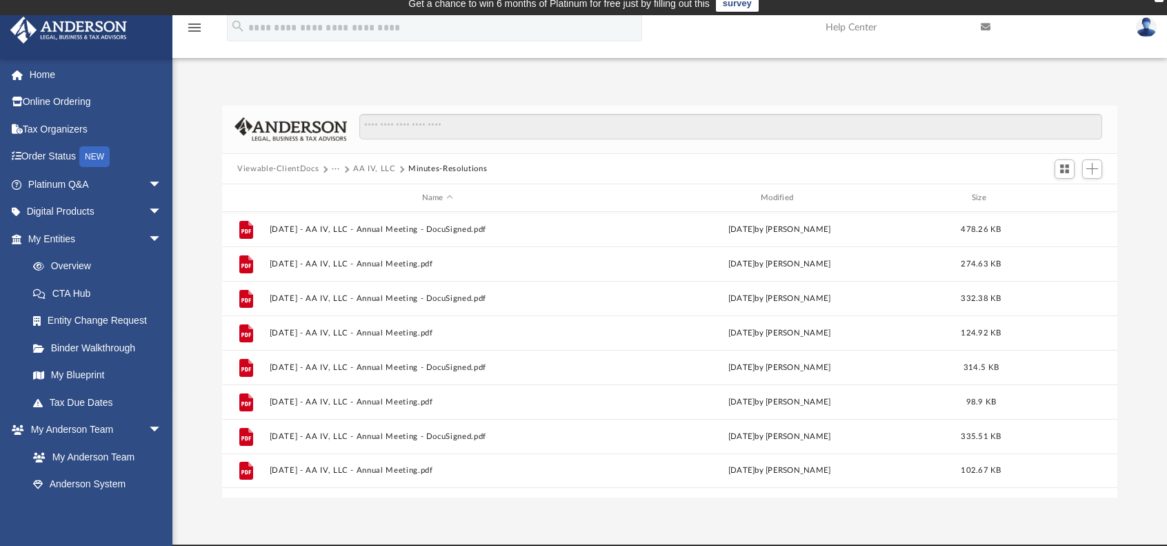
click at [371, 167] on button "AA IV, LLC" at bounding box center [374, 169] width 43 height 12
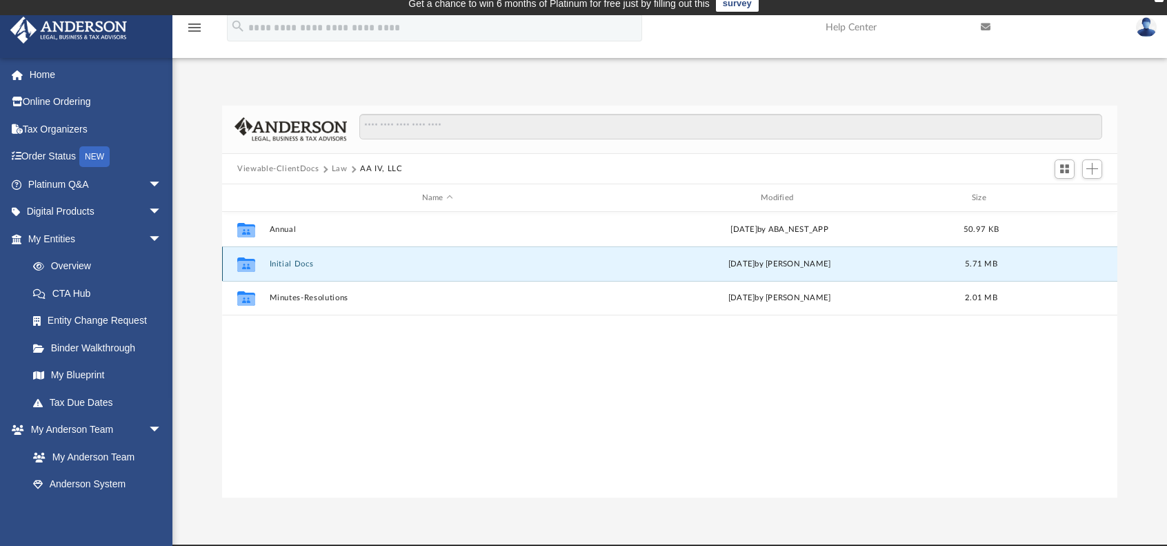
click at [297, 263] on button "Initial Docs" at bounding box center [438, 263] width 336 height 9
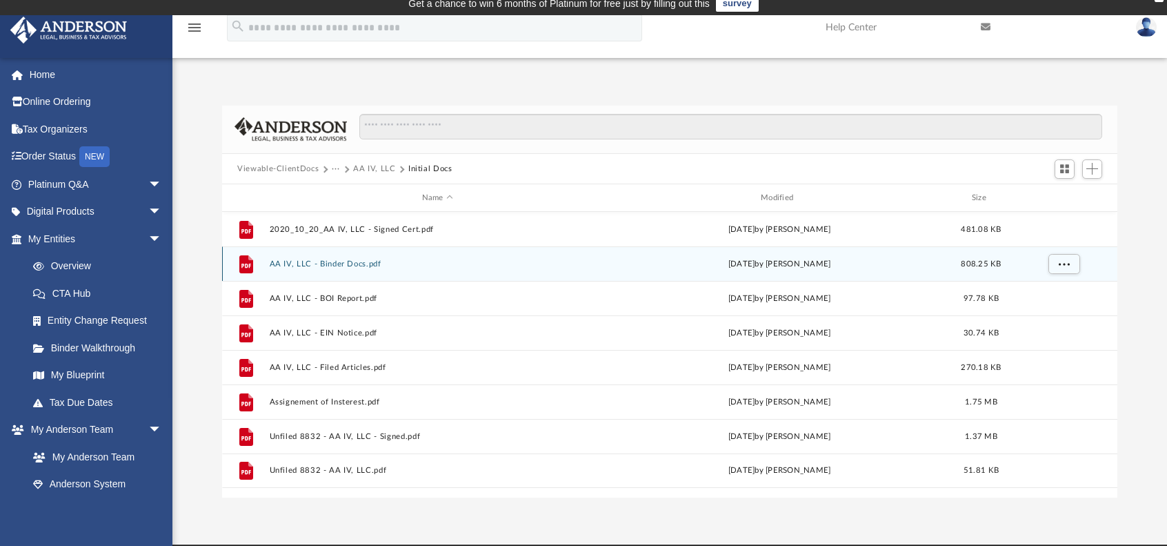
click at [328, 261] on button "AA IV, LLC - Binder Docs.pdf" at bounding box center [438, 263] width 336 height 9
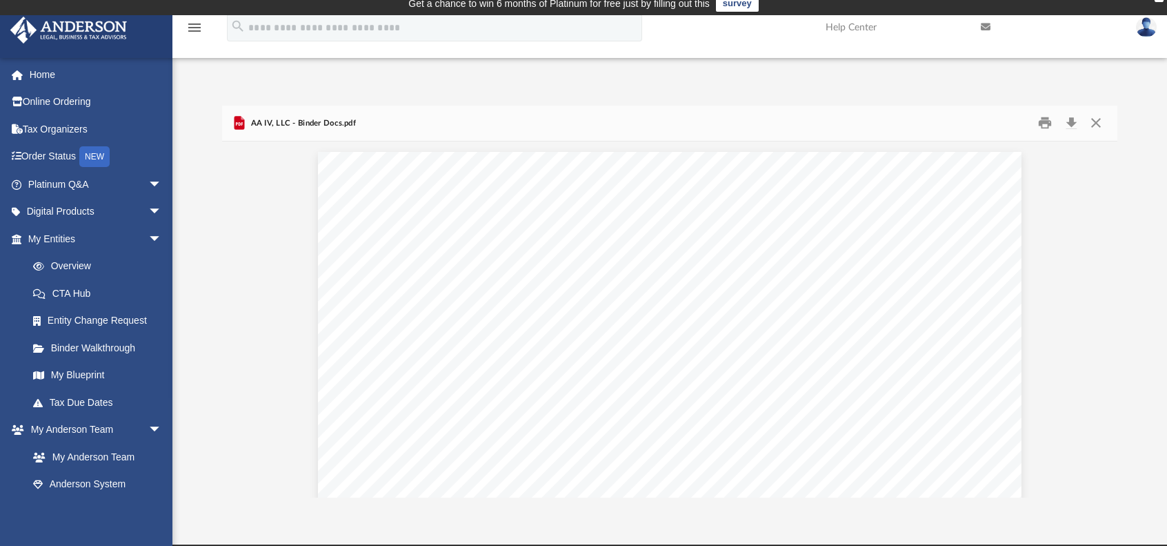
scroll to position [49369, 0]
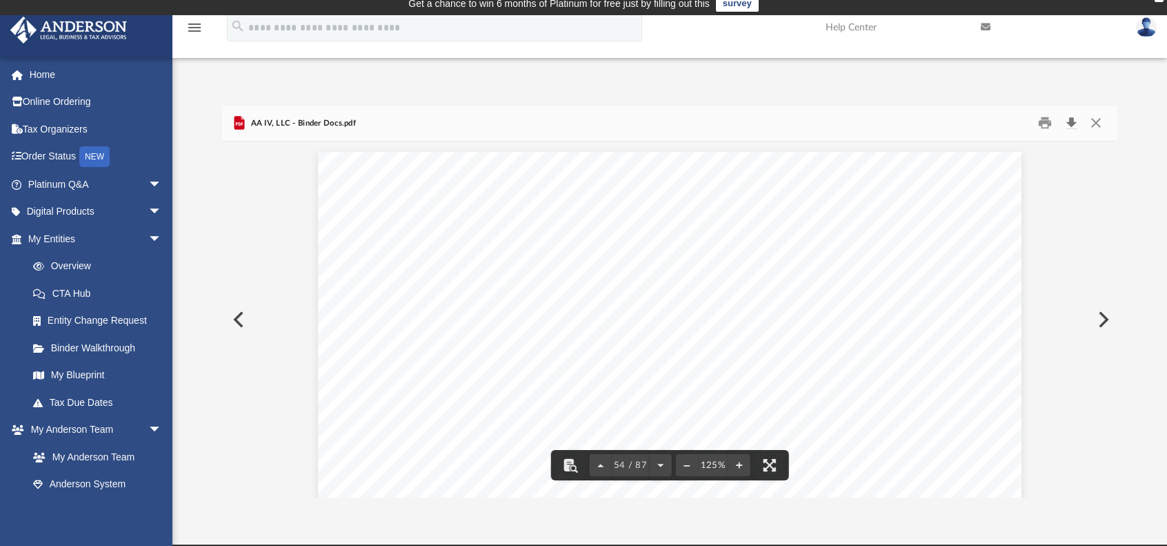
click at [1072, 124] on button "Download" at bounding box center [1071, 122] width 25 height 21
drag, startPoint x: 1112, startPoint y: 326, endPoint x: 1117, endPoint y: 233, distance: 94.0
click at [1117, 233] on div "Operating Agreement of AA IV, LLC Page 30 of 39 (a) Payment of Creditors and Pr…" at bounding box center [670, 319] width 896 height 356
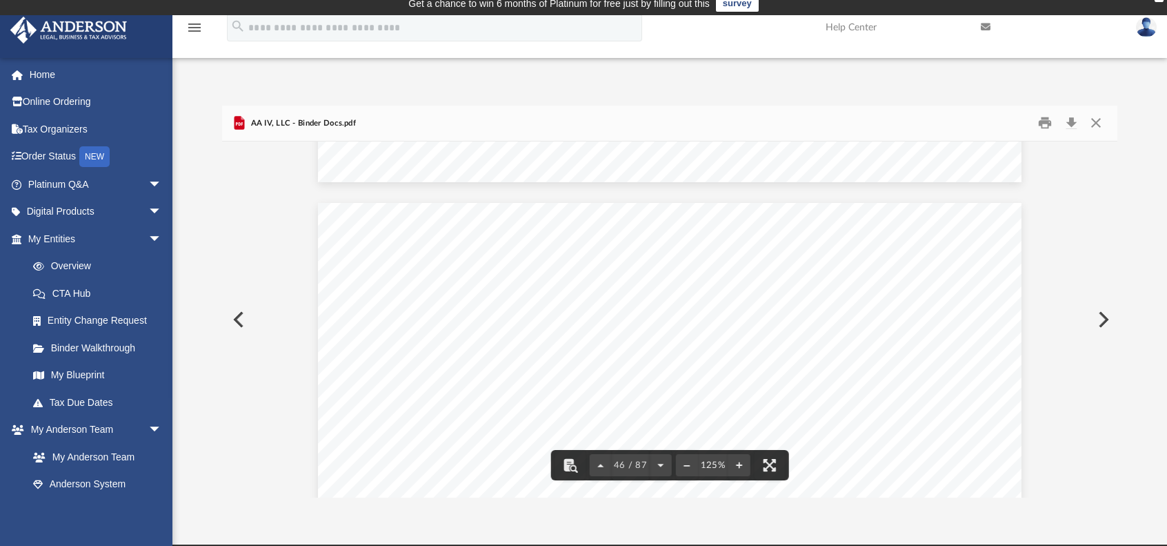
drag, startPoint x: 1112, startPoint y: 324, endPoint x: 1116, endPoint y: 274, distance: 49.8
click at [1116, 274] on div "Operating Agreement of AA IV, LLC Page 29 of 39 Section 11.1 4 Assignee or Char…" at bounding box center [670, 319] width 896 height 356
drag, startPoint x: 1114, startPoint y: 314, endPoint x: 1113, endPoint y: 272, distance: 42.1
click at [1114, 274] on div "Operating Agreement of AA IV, LLC Page 28 of 39 (4) Acceptance or Rejection of …" at bounding box center [670, 319] width 896 height 356
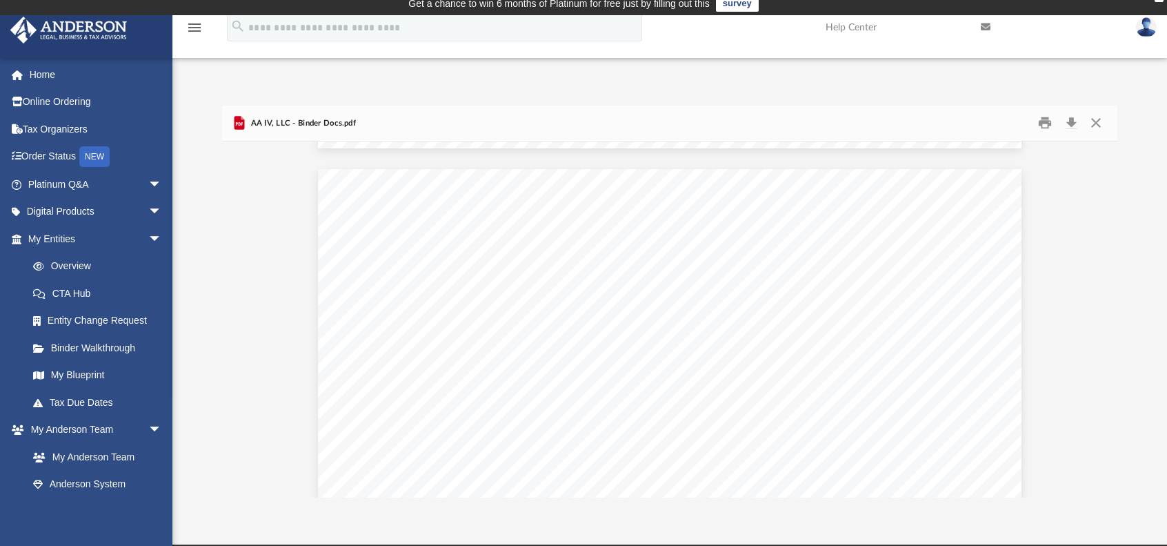
scroll to position [7398, 0]
